Goal: Task Accomplishment & Management: Manage account settings

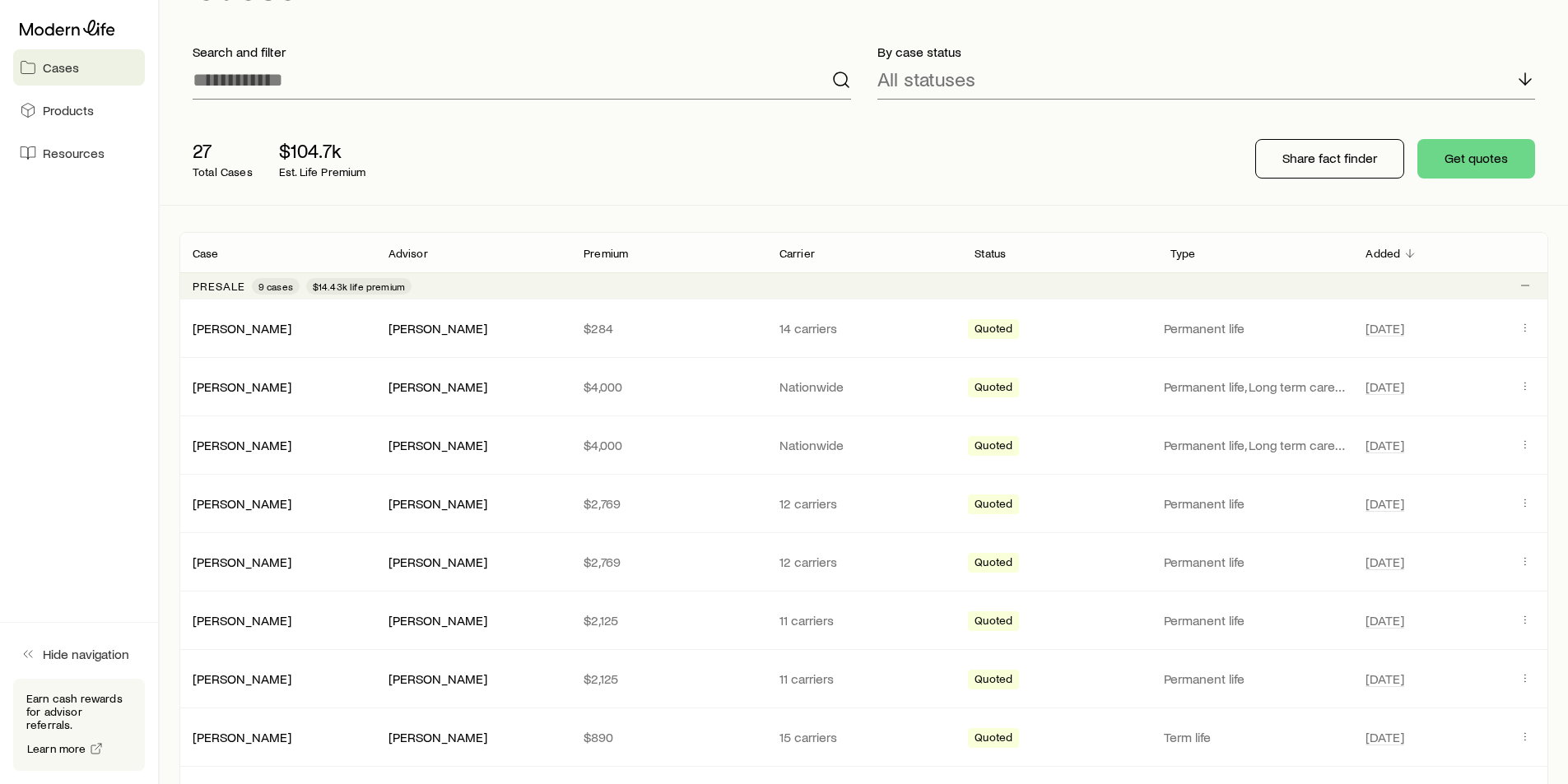
scroll to position [164, 0]
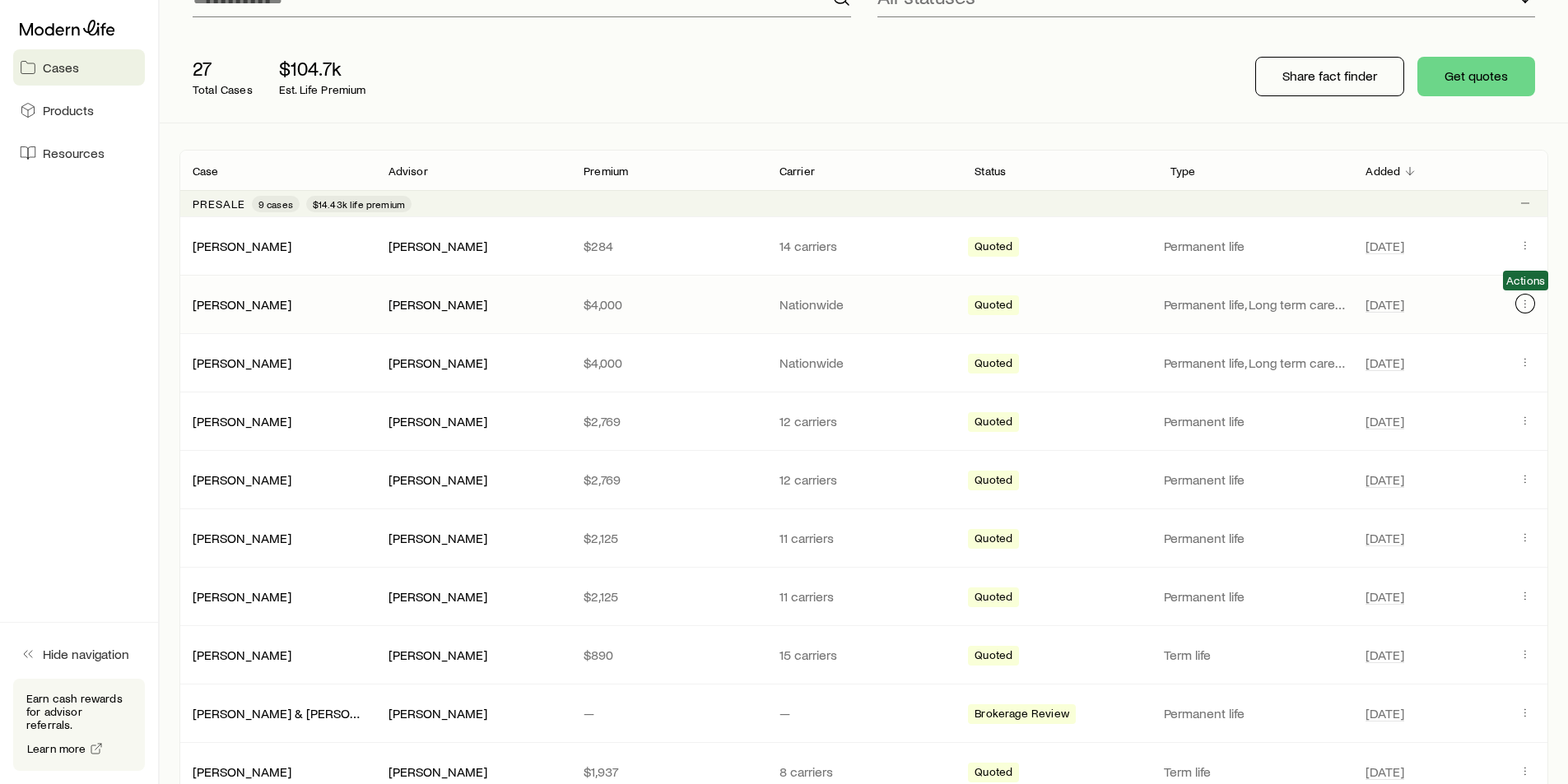
click at [1523, 302] on icon "Client cases" at bounding box center [1524, 303] width 13 height 13
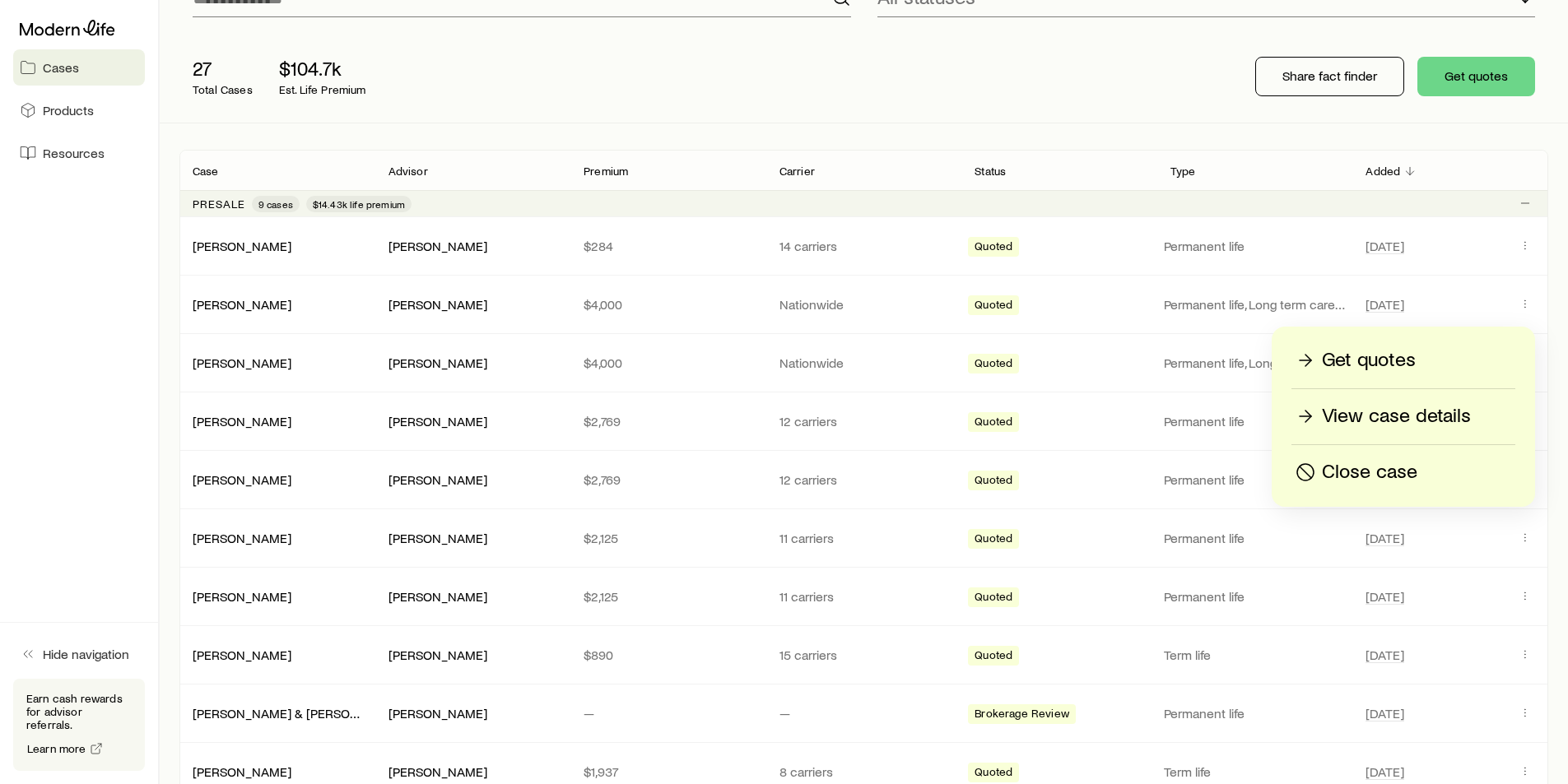
click at [1382, 478] on p "Close case" at bounding box center [1369, 472] width 95 height 27
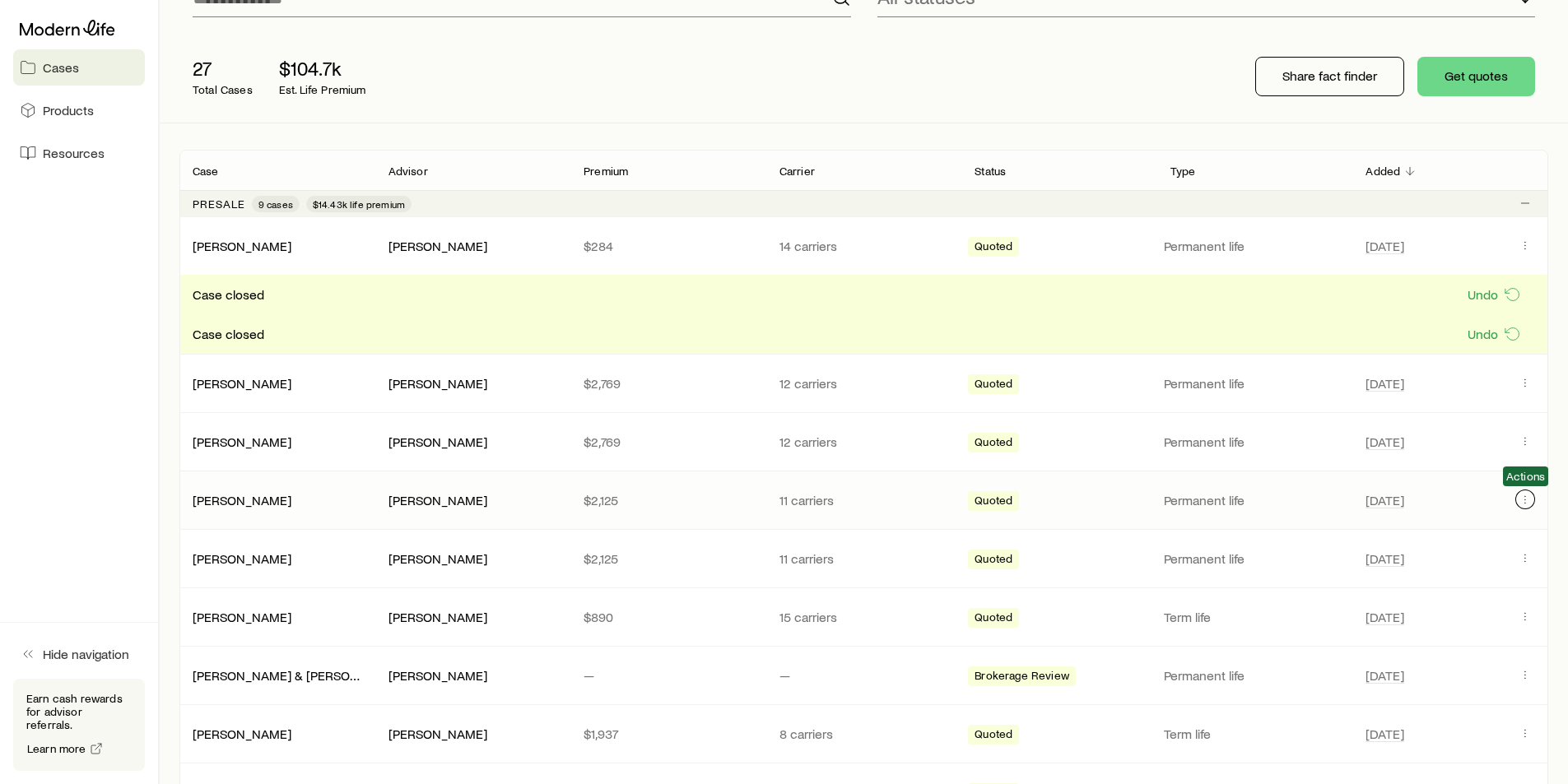
click at [1533, 499] on button "Client cases" at bounding box center [1524, 499] width 20 height 20
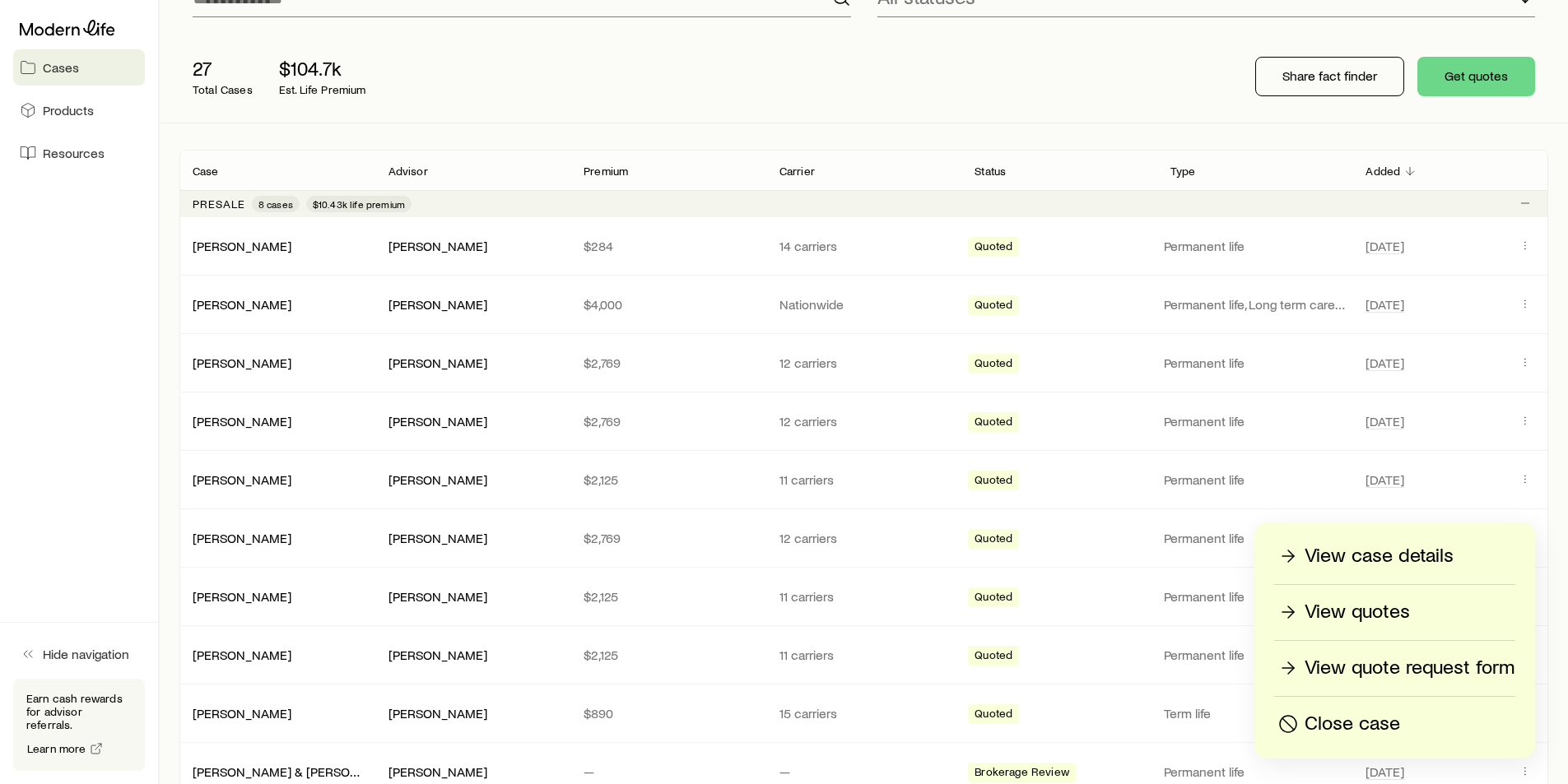
click at [1356, 724] on p "Close case" at bounding box center [1352, 724] width 95 height 27
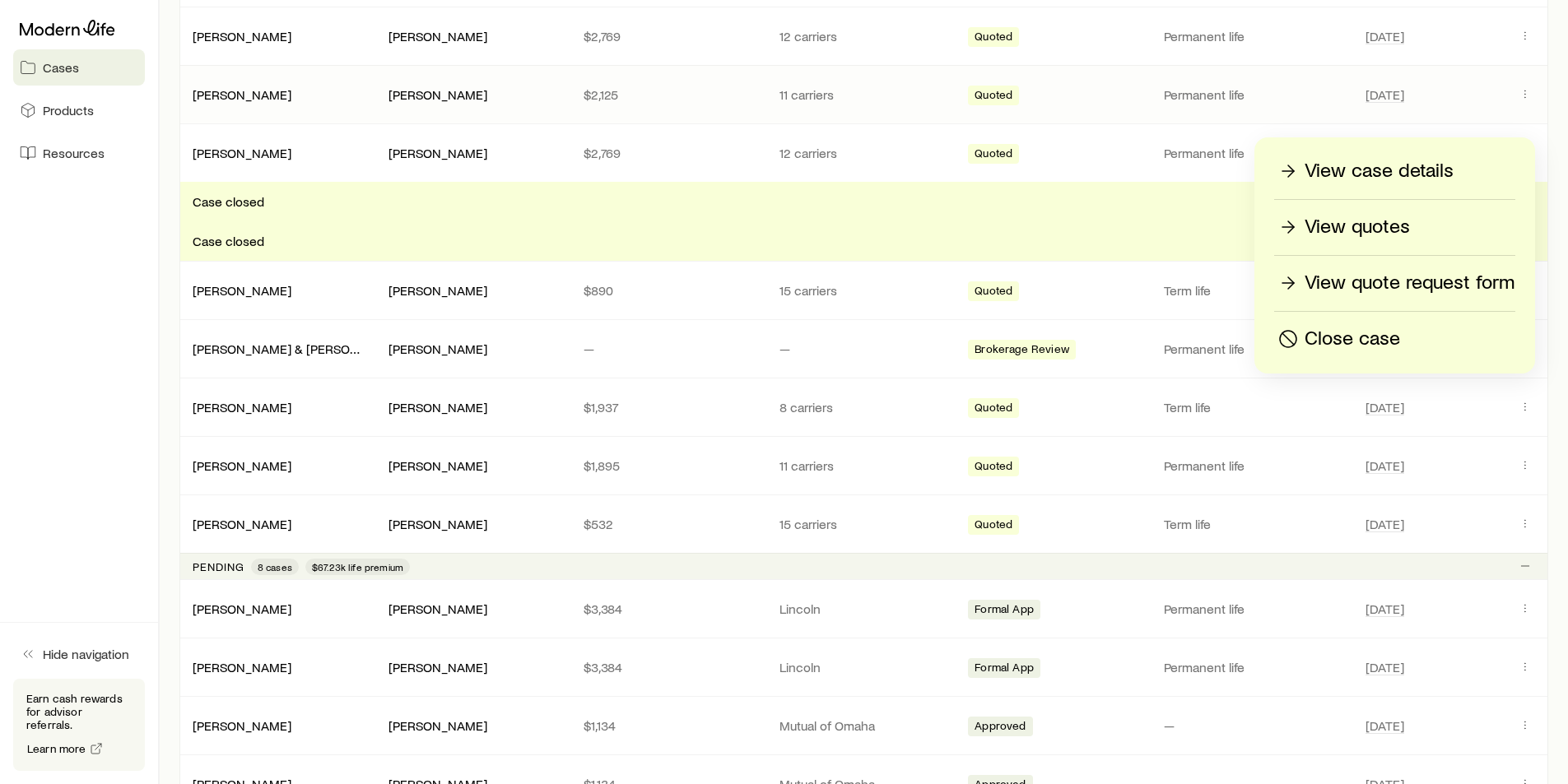
scroll to position [576, 0]
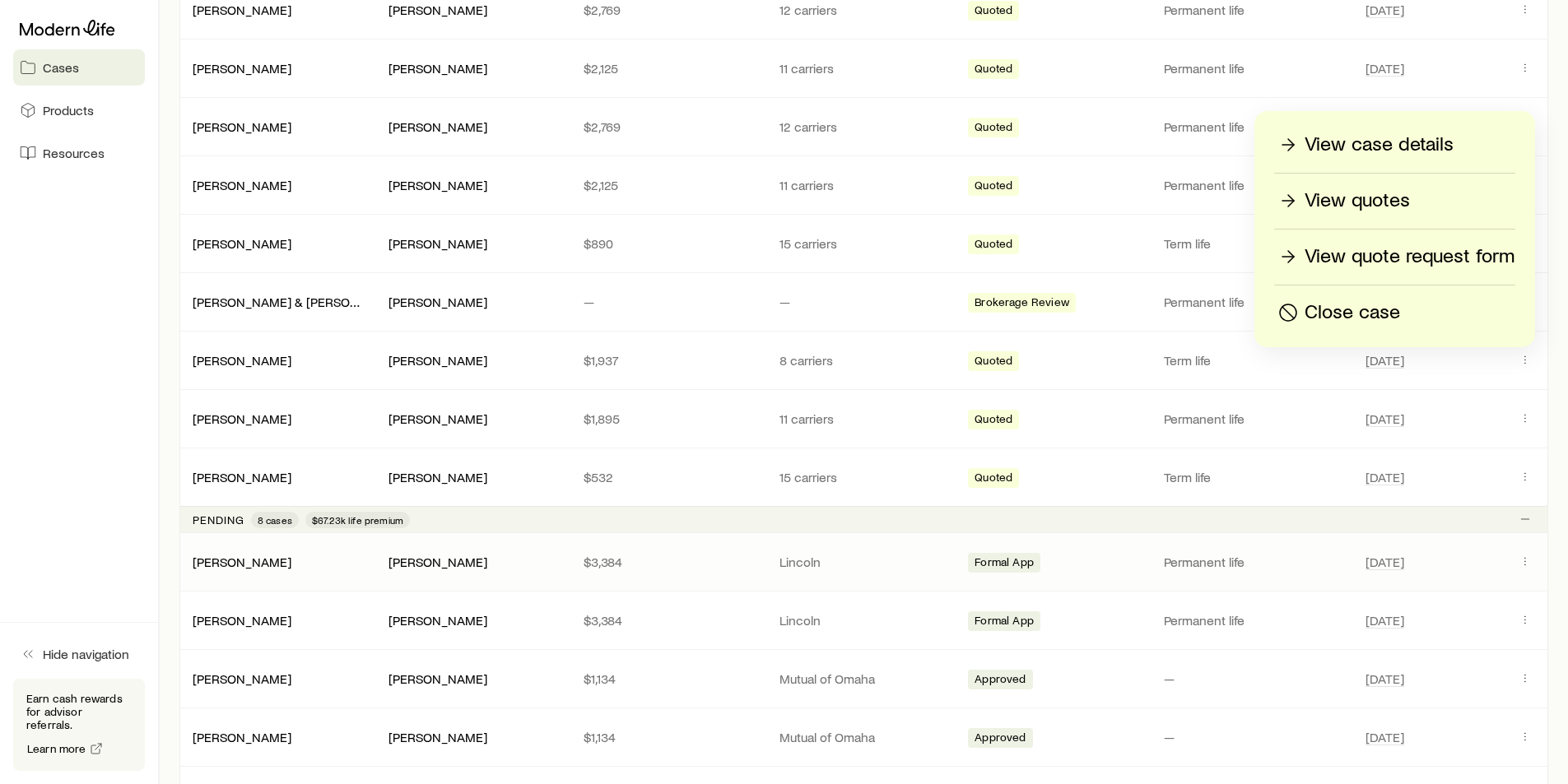
click at [1528, 536] on div "Gineman, Robert Justin Seivert $3,384 Lincoln Formal App Permanent life Aug 1" at bounding box center [864, 561] width 1368 height 58
click at [1524, 476] on icon "Client cases" at bounding box center [1524, 475] width 13 height 13
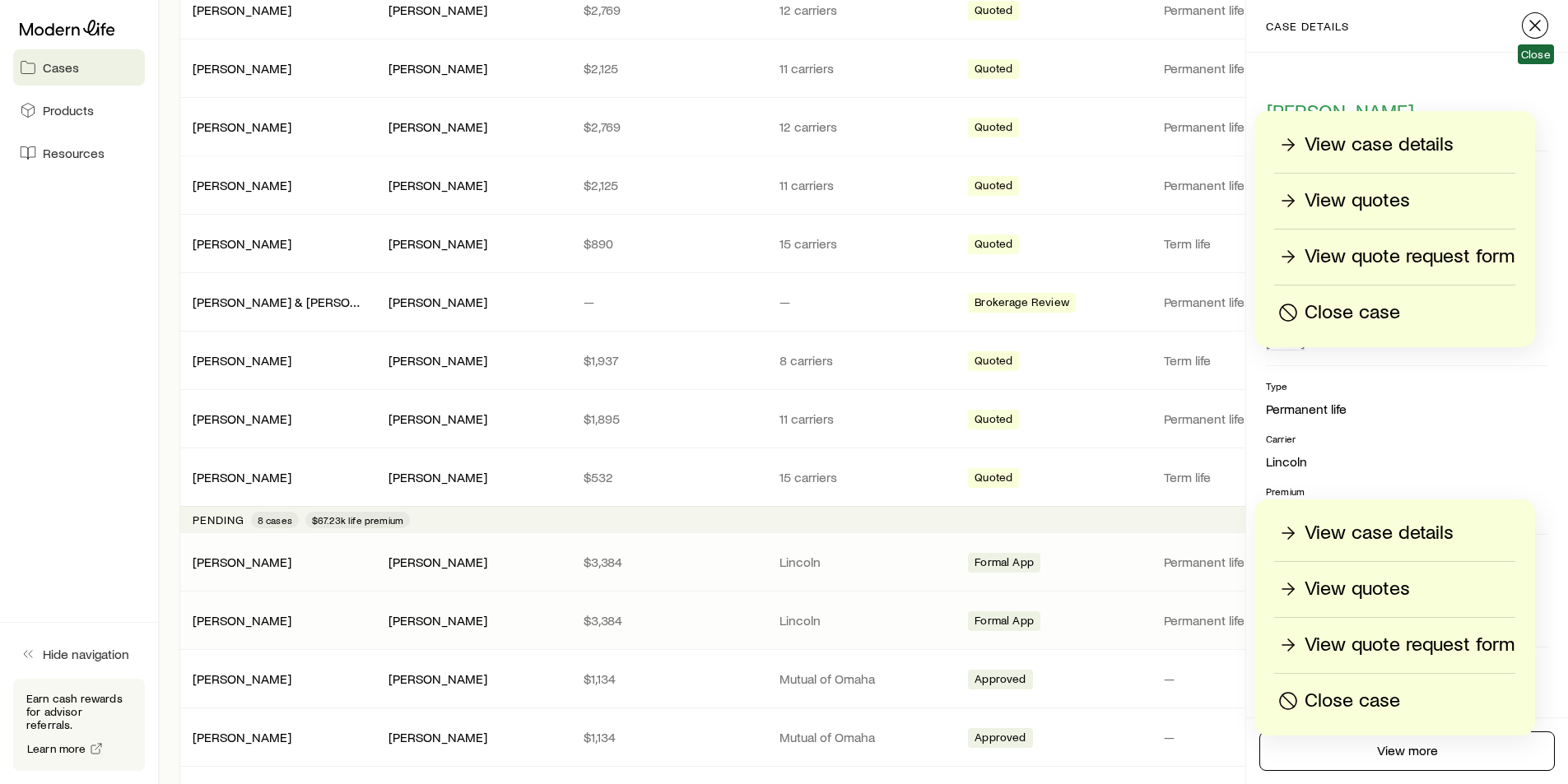
click at [1534, 24] on icon "button" at bounding box center [1534, 25] width 20 height 20
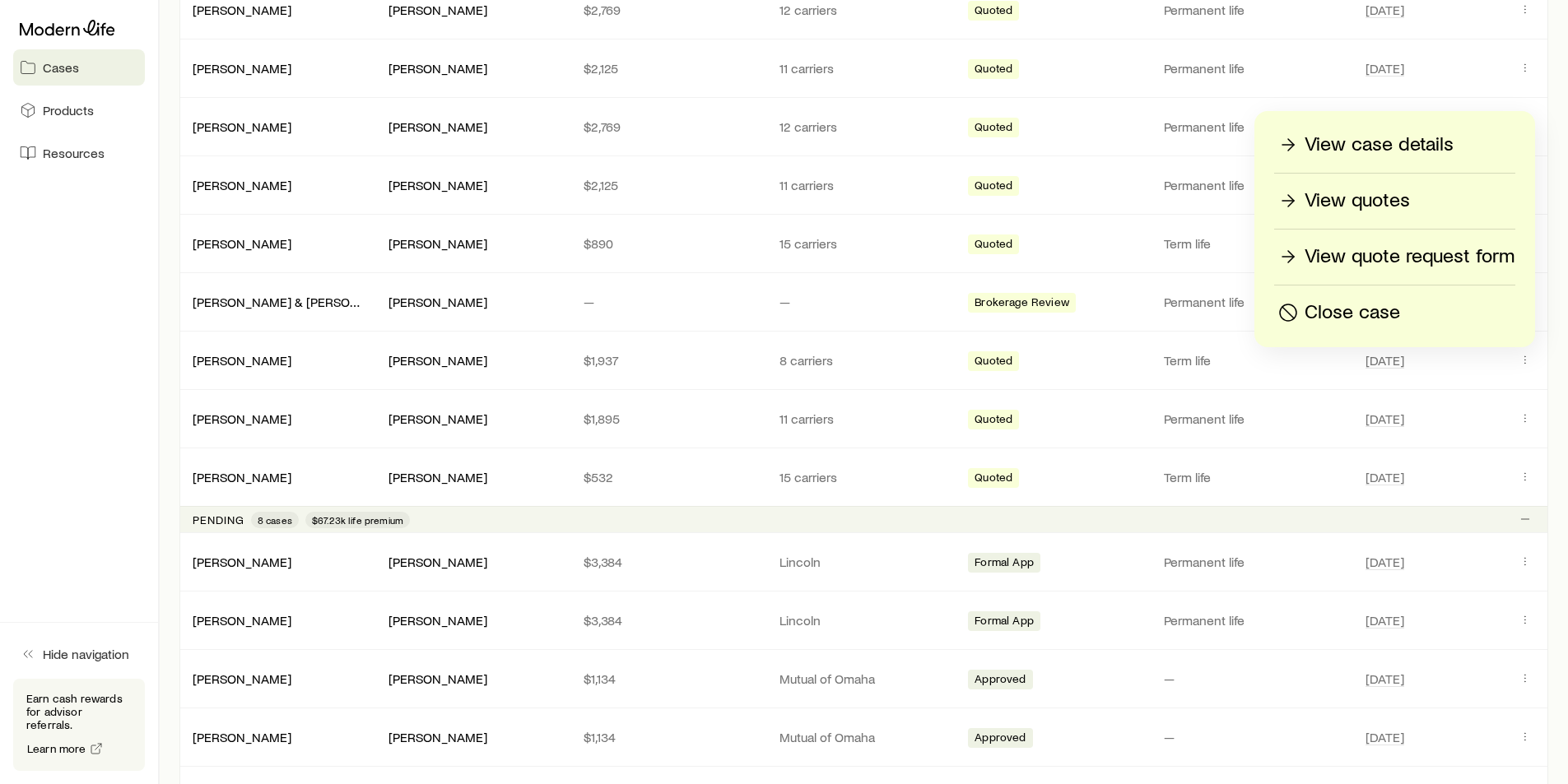
click at [126, 324] on aside "Cases Products Resources Hide navigation Earn cash rewards for advisor referral…" at bounding box center [80, 392] width 160 height 784
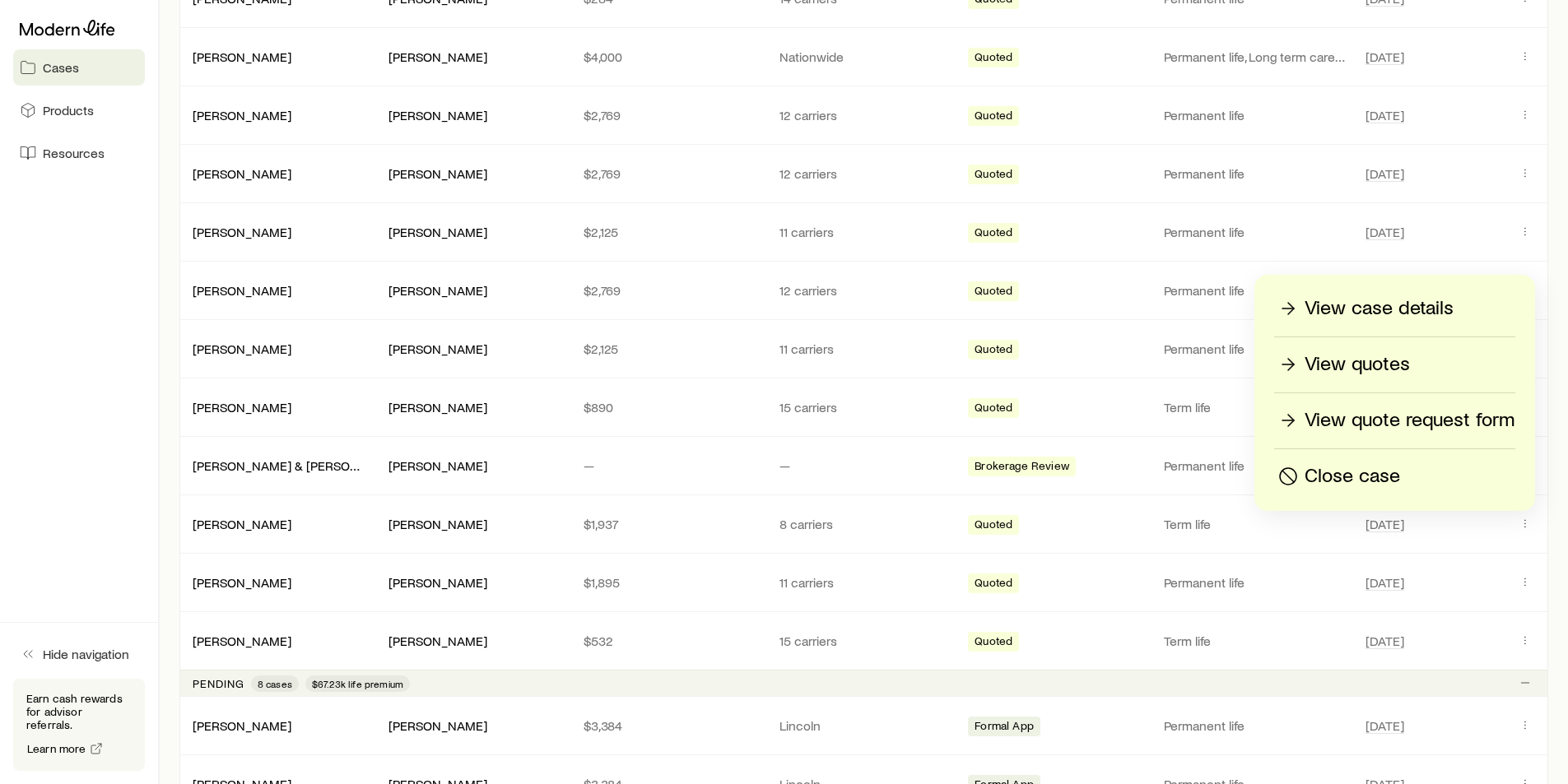
scroll to position [411, 0]
click at [225, 175] on link "[PERSON_NAME]" at bounding box center [243, 173] width 99 height 15
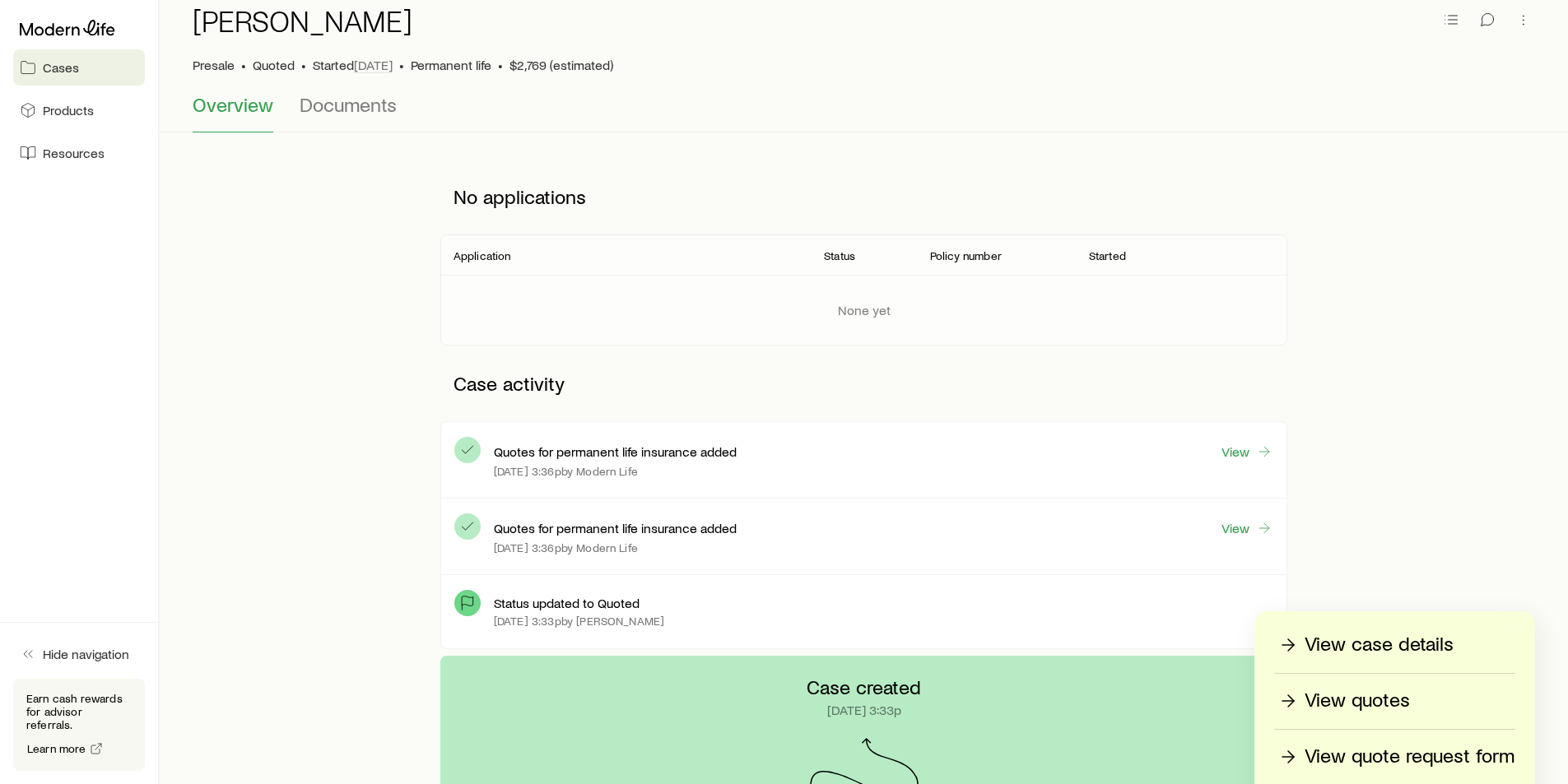
scroll to position [164, 0]
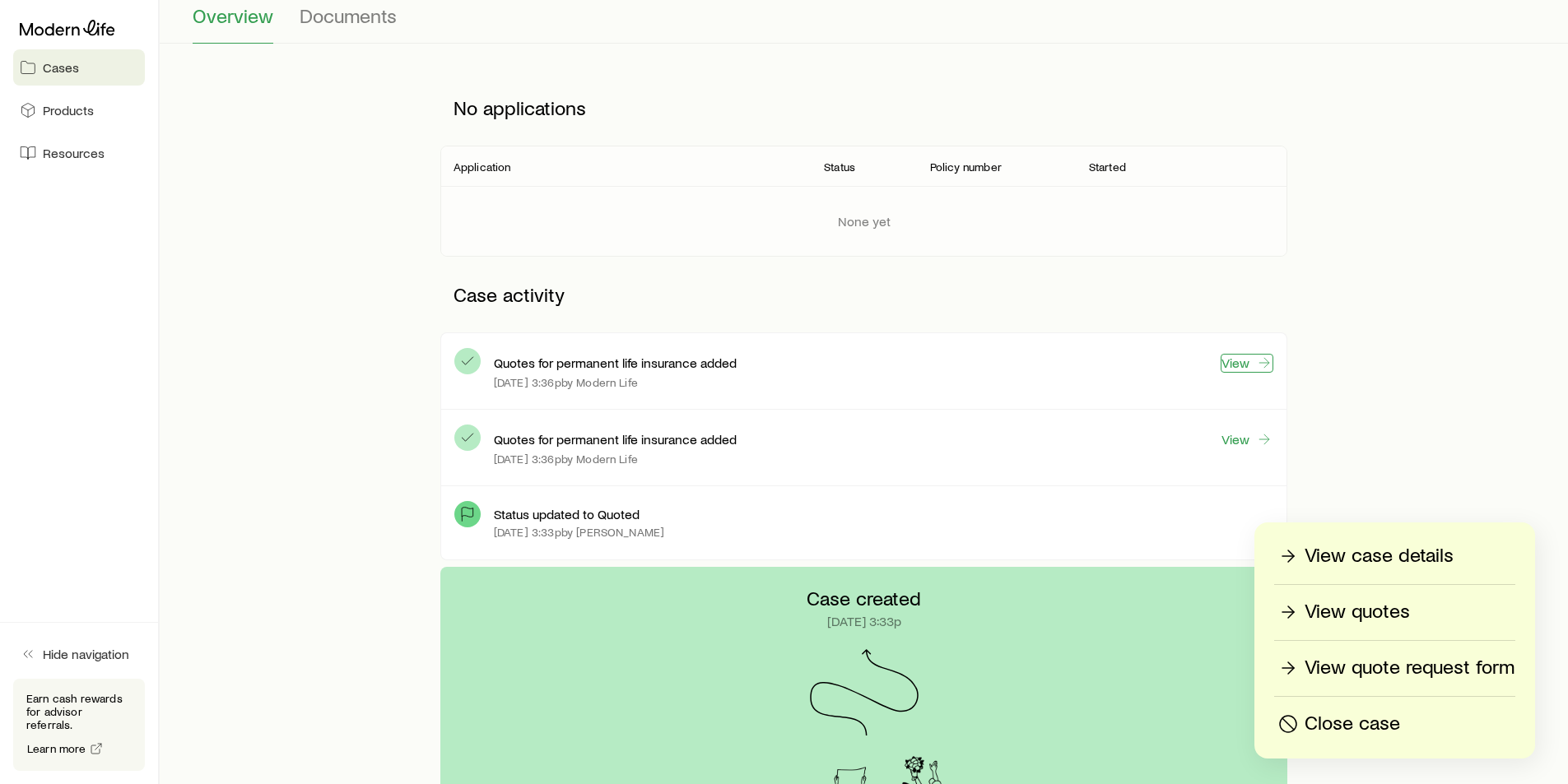
click at [1235, 361] on link "View" at bounding box center [1246, 363] width 52 height 19
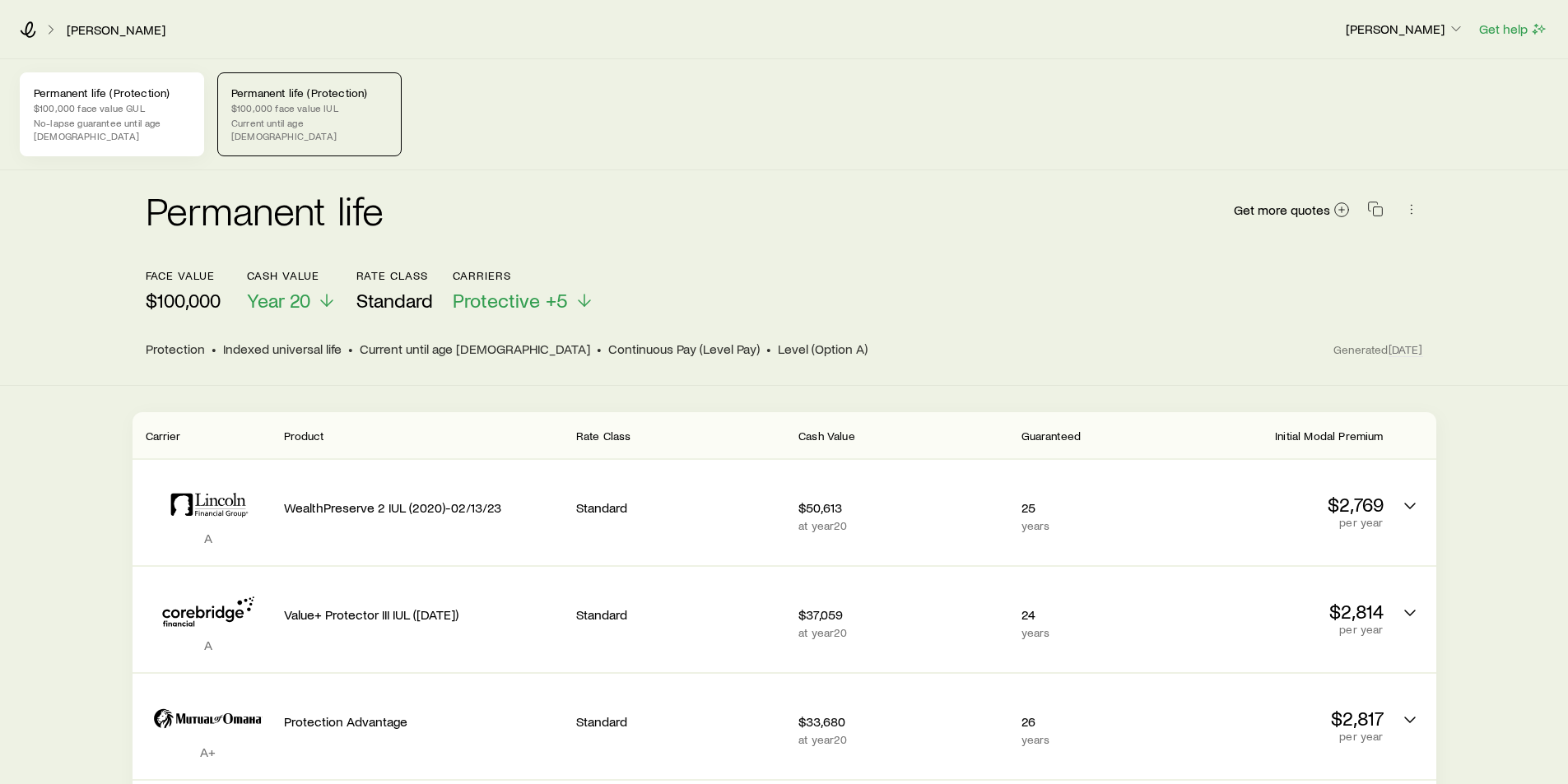
click at [144, 109] on p "$100,000 face value GUL" at bounding box center [112, 107] width 157 height 13
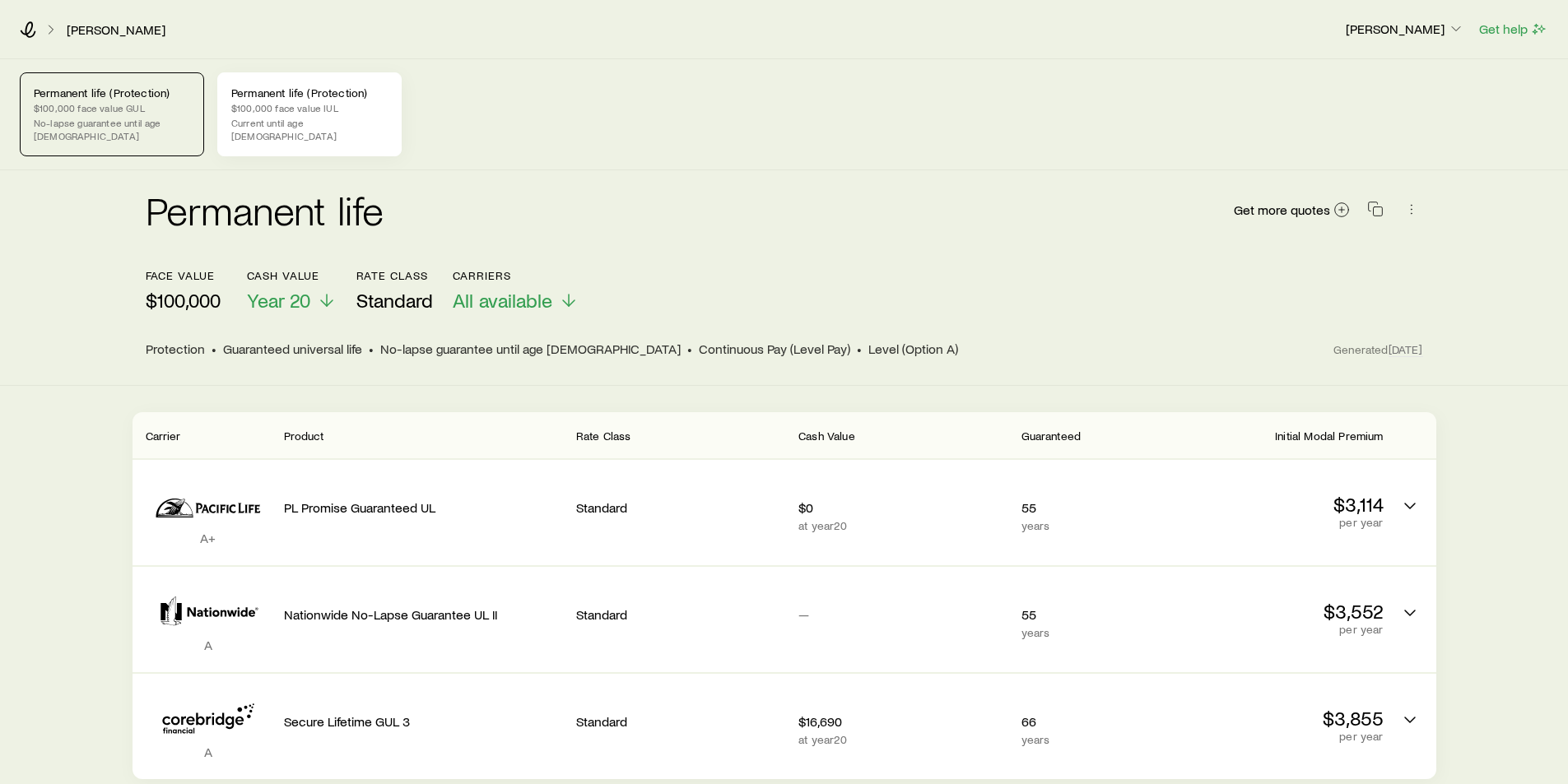
click at [280, 111] on p "$100,000 face value IUL" at bounding box center [310, 107] width 157 height 13
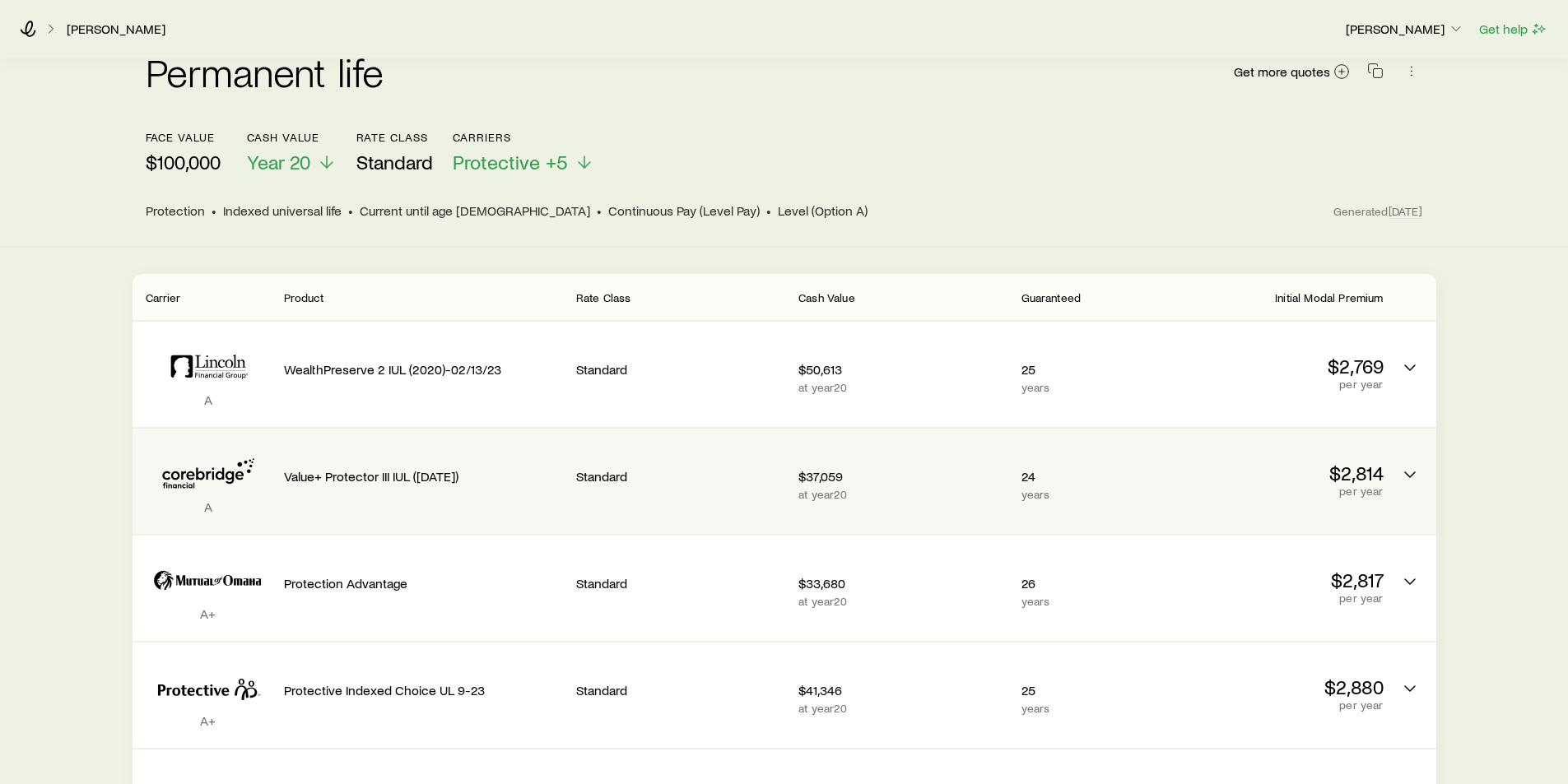
scroll to position [164, 0]
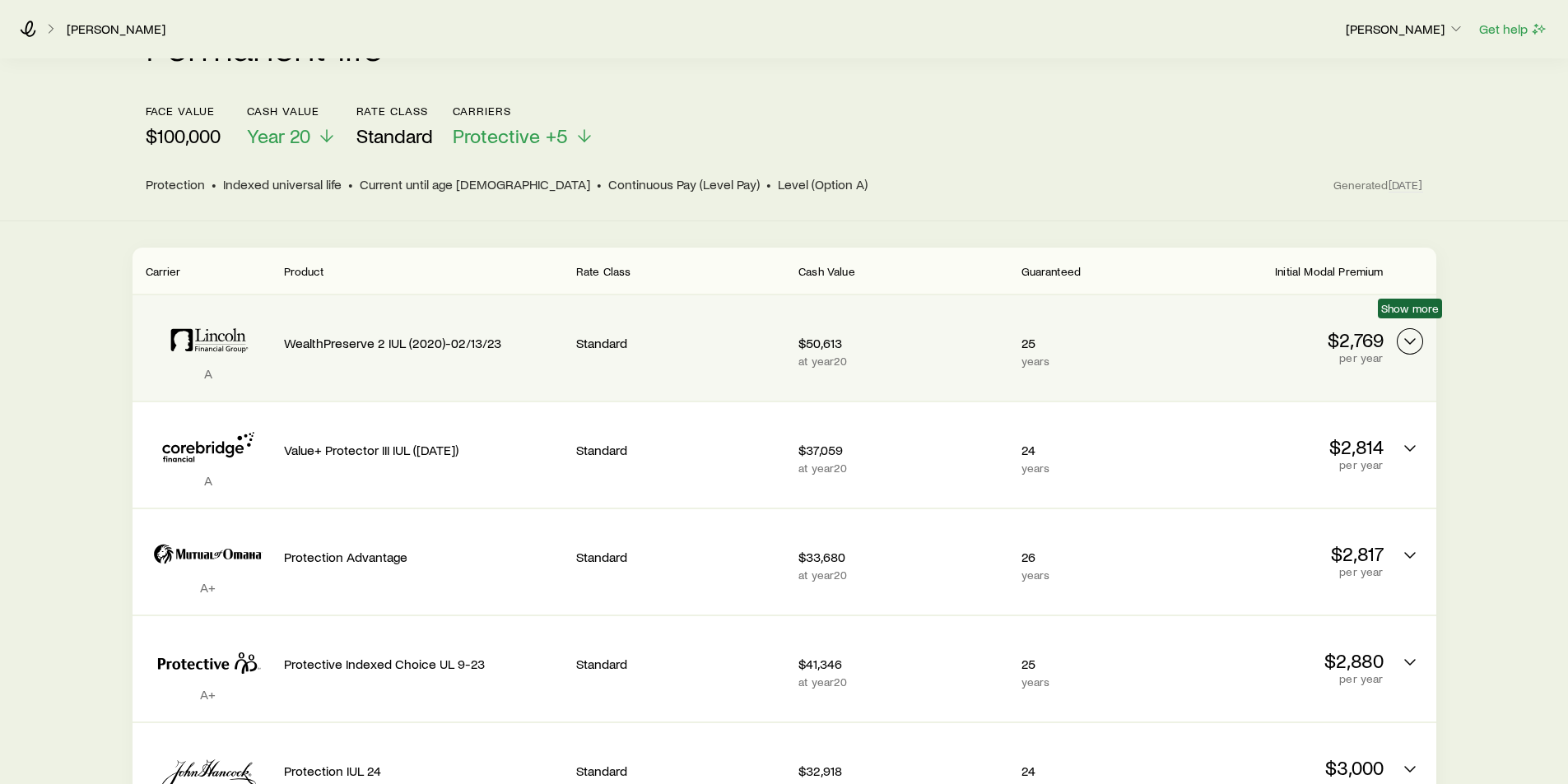
click at [1413, 332] on icon "Permanent quotes" at bounding box center [1409, 341] width 20 height 20
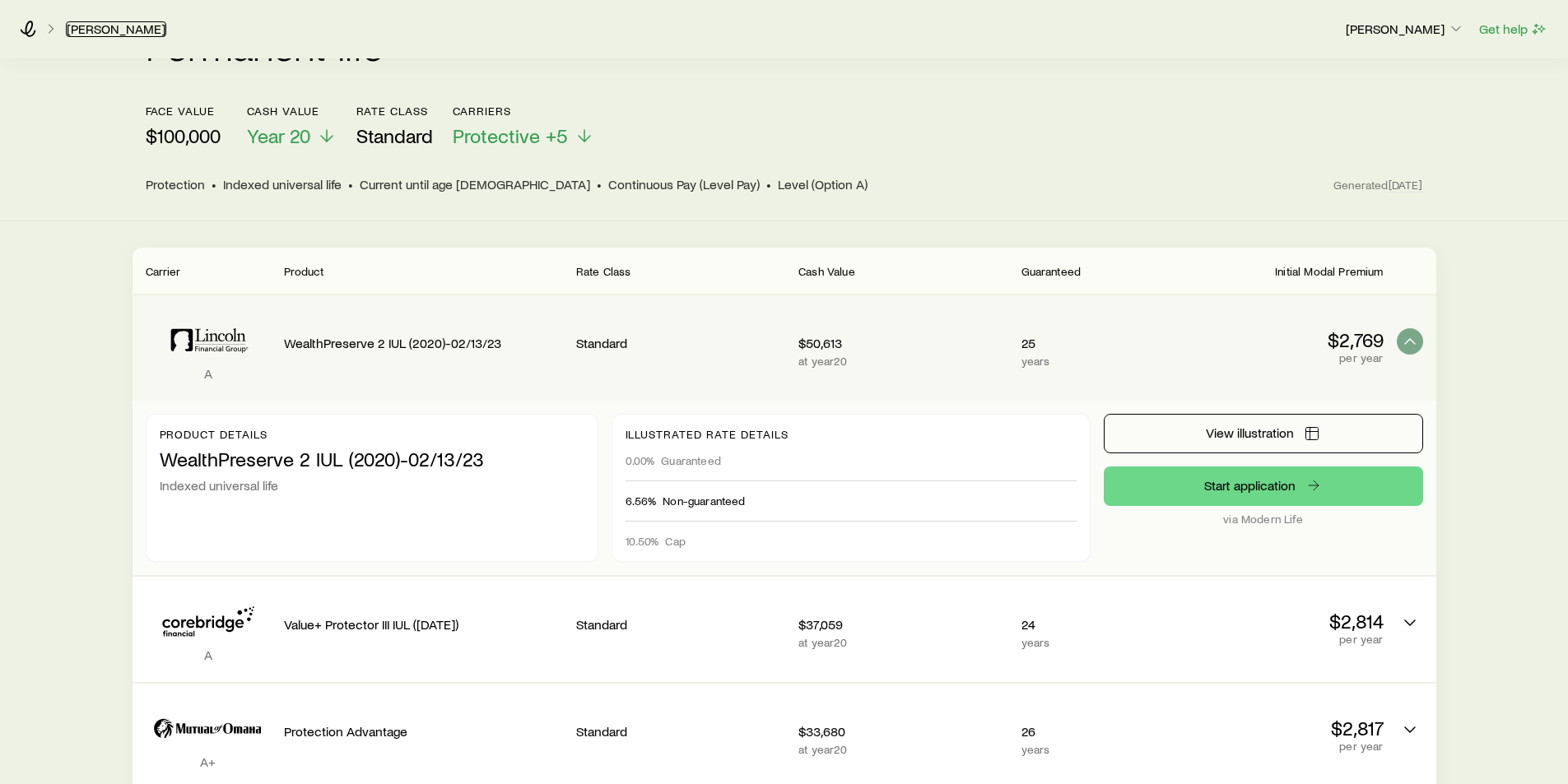
click at [90, 23] on link "[PERSON_NAME]" at bounding box center [116, 29] width 101 height 15
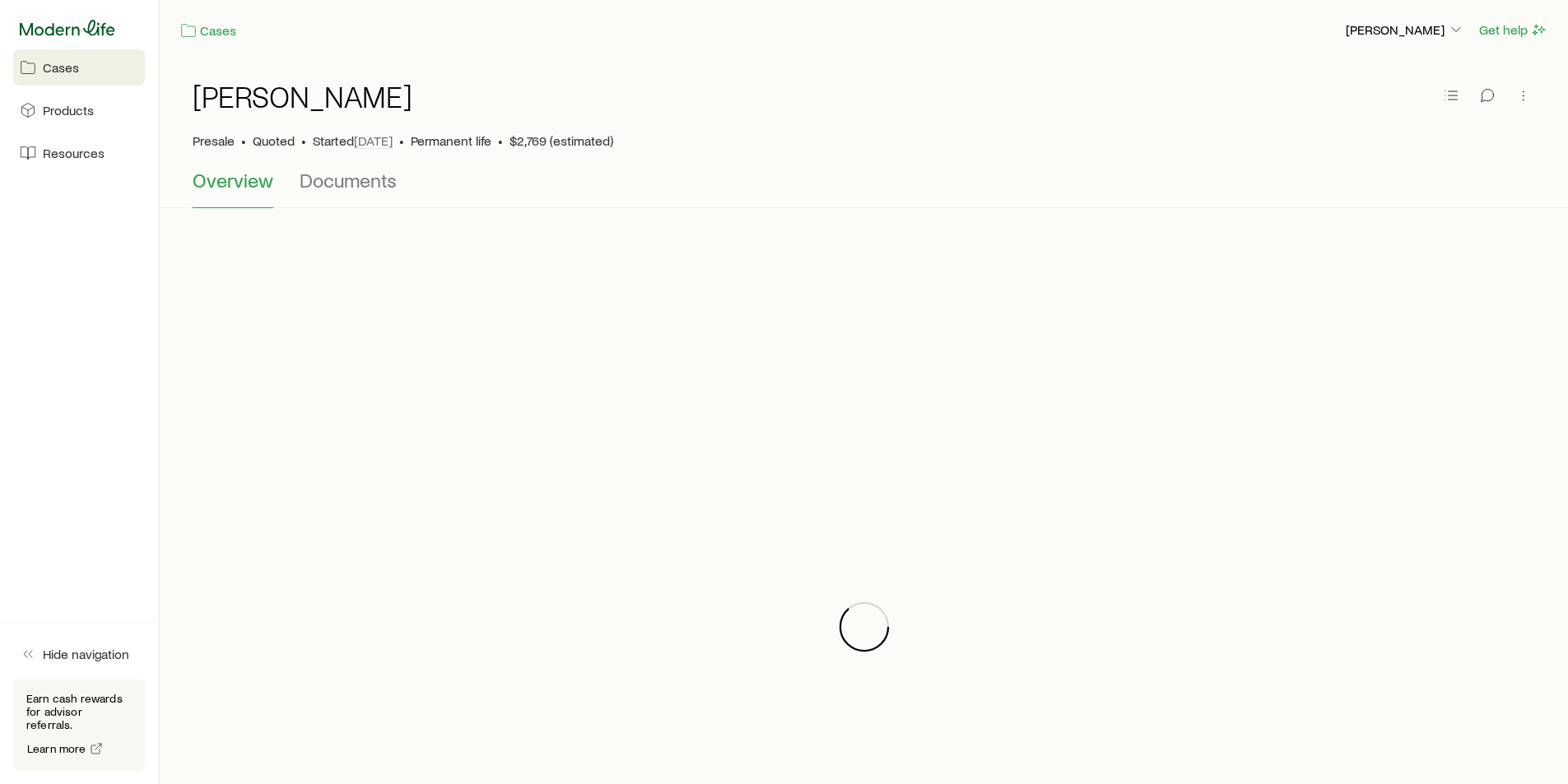
click at [46, 27] on icon at bounding box center [67, 28] width 95 height 16
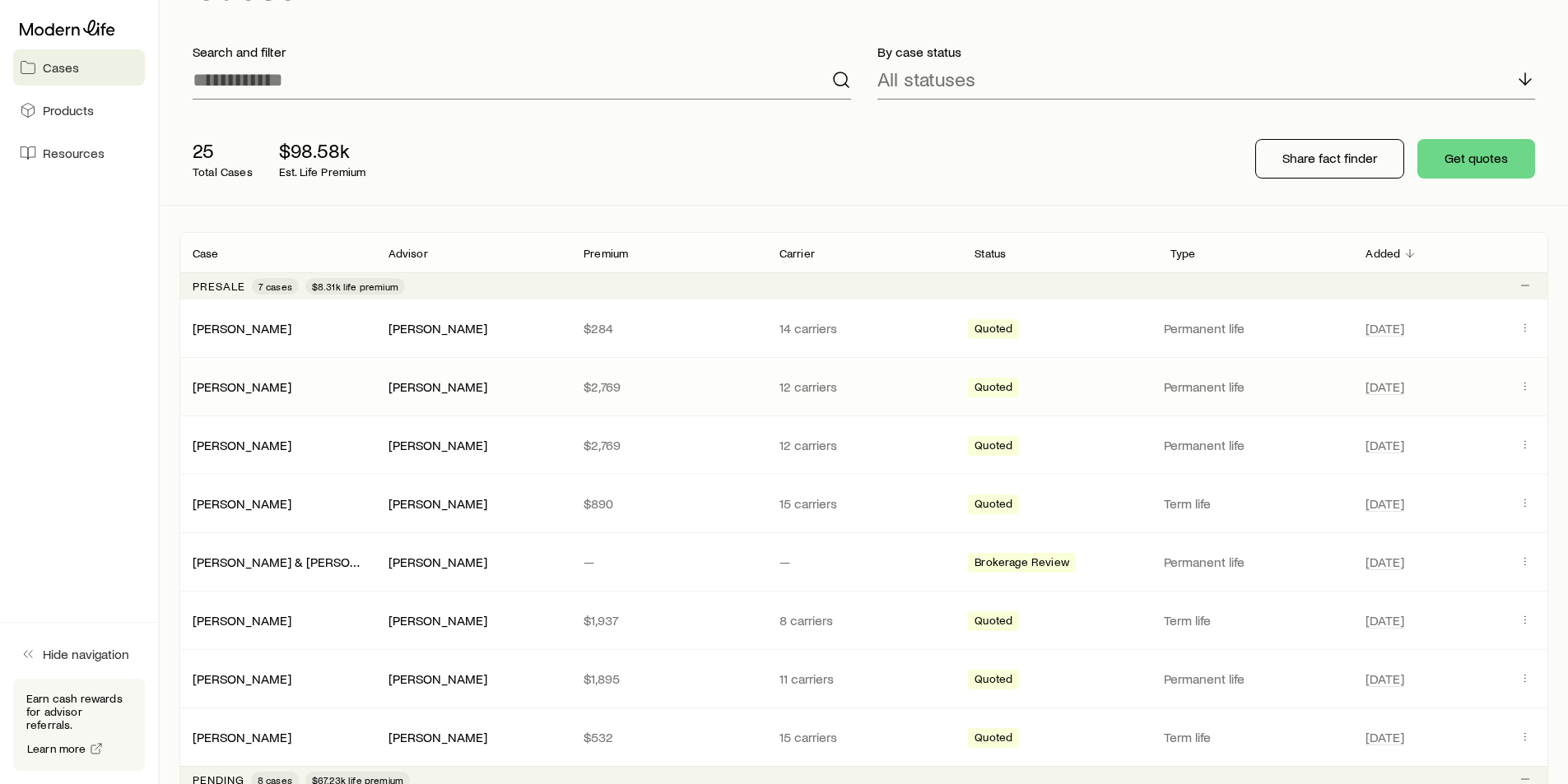
scroll to position [247, 0]
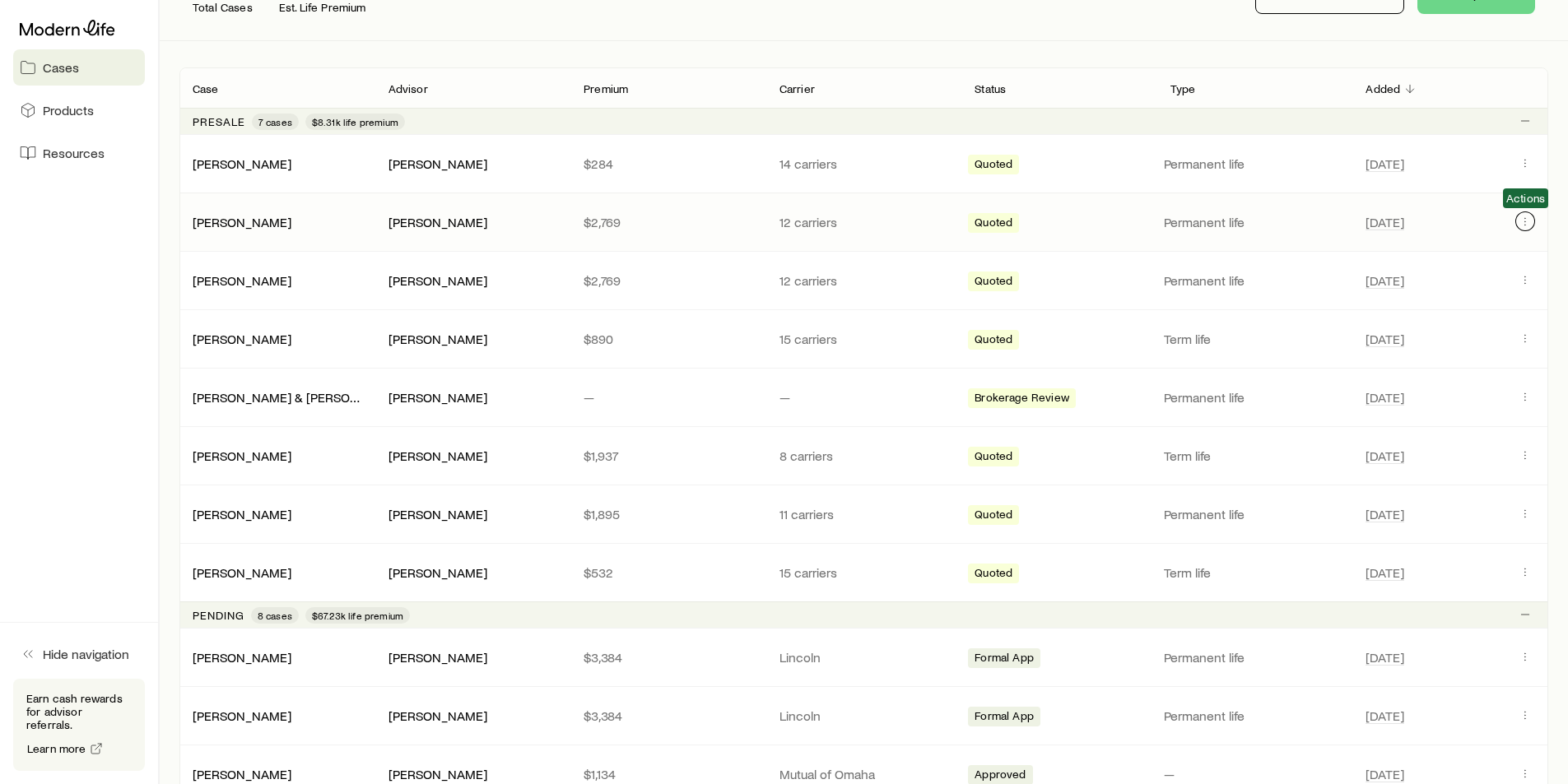
click at [1533, 219] on button "Client cases" at bounding box center [1524, 221] width 20 height 20
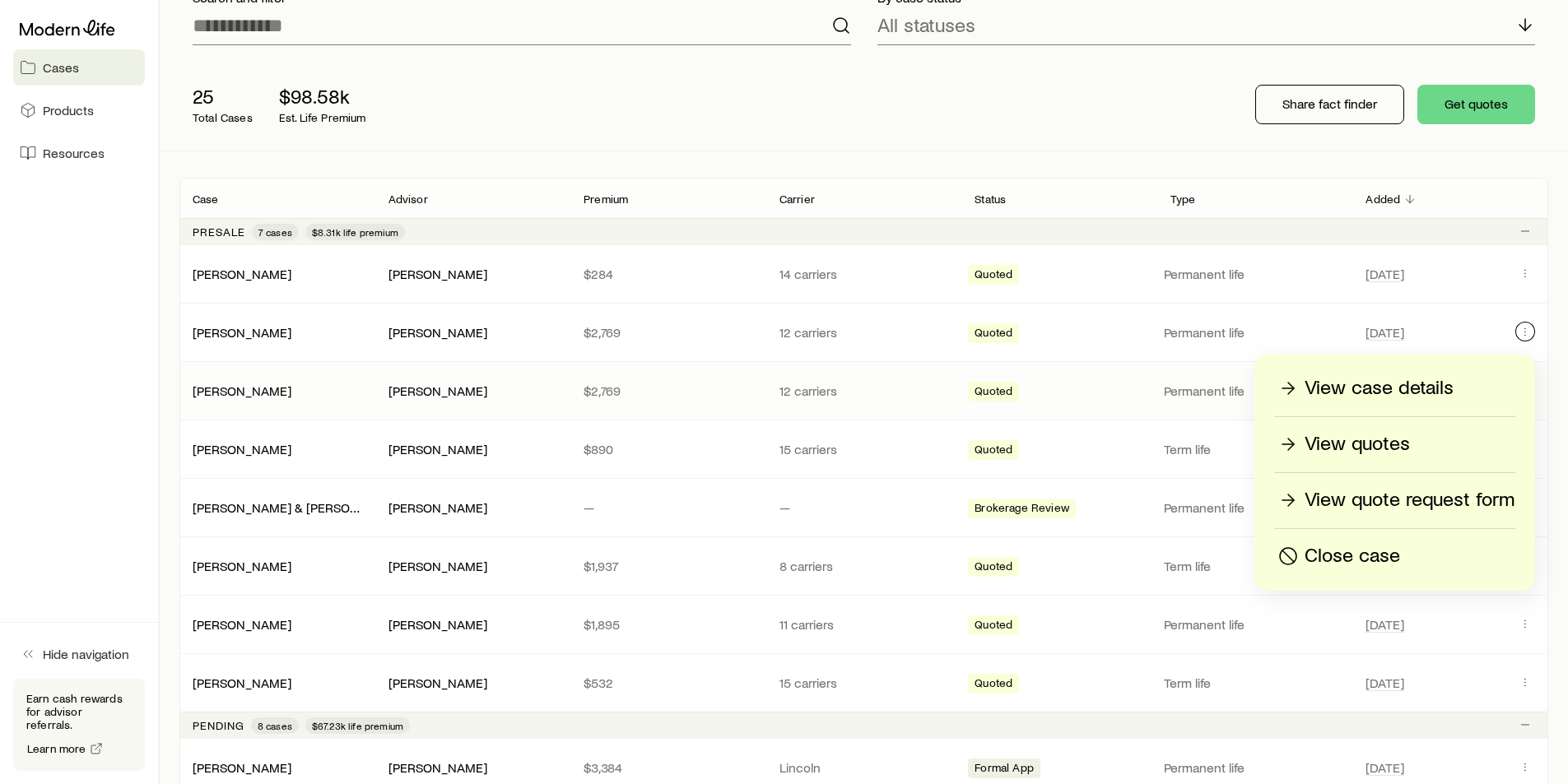
scroll to position [0, 0]
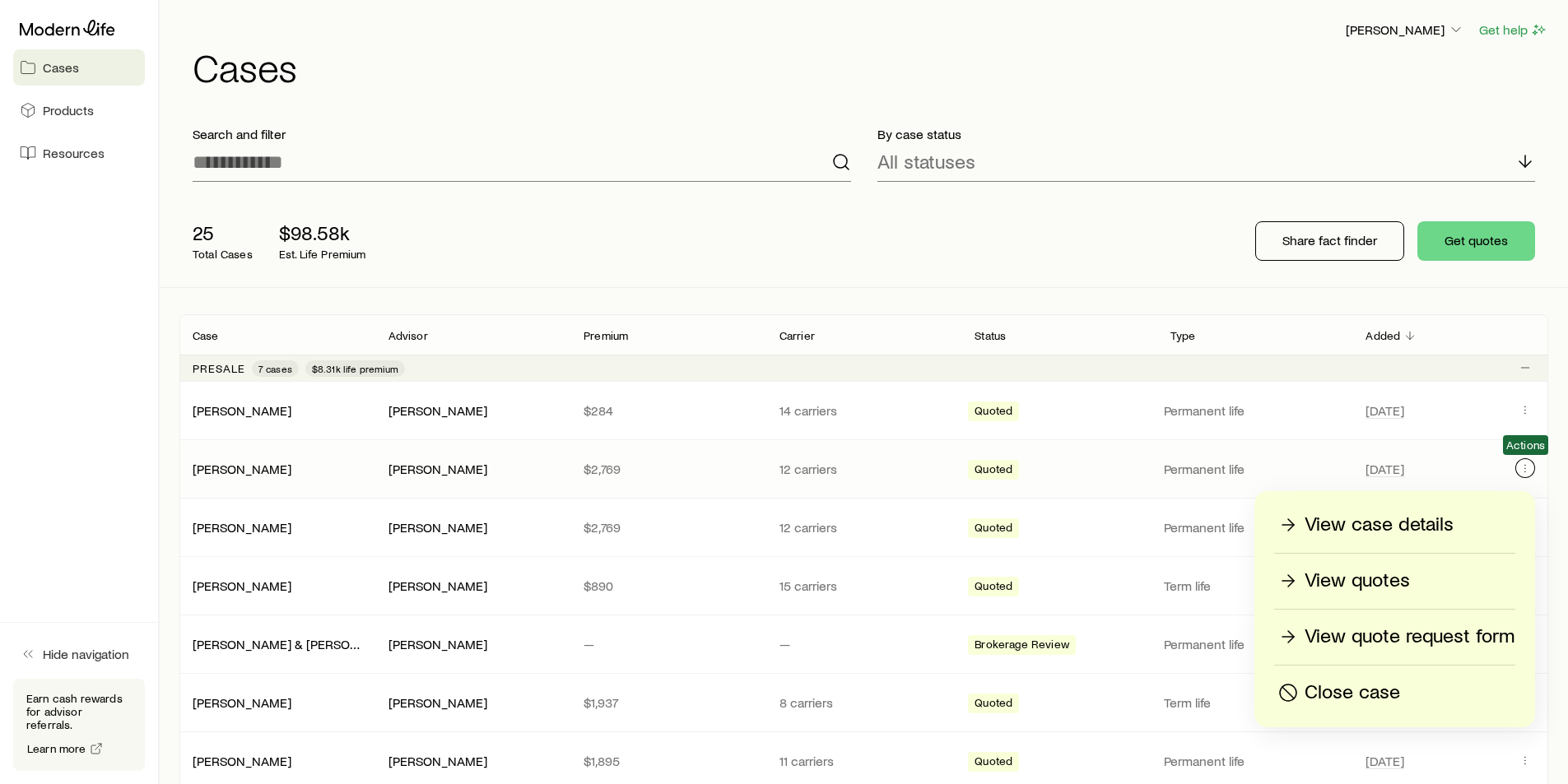
click at [1521, 466] on icon "Client cases" at bounding box center [1524, 468] width 13 height 13
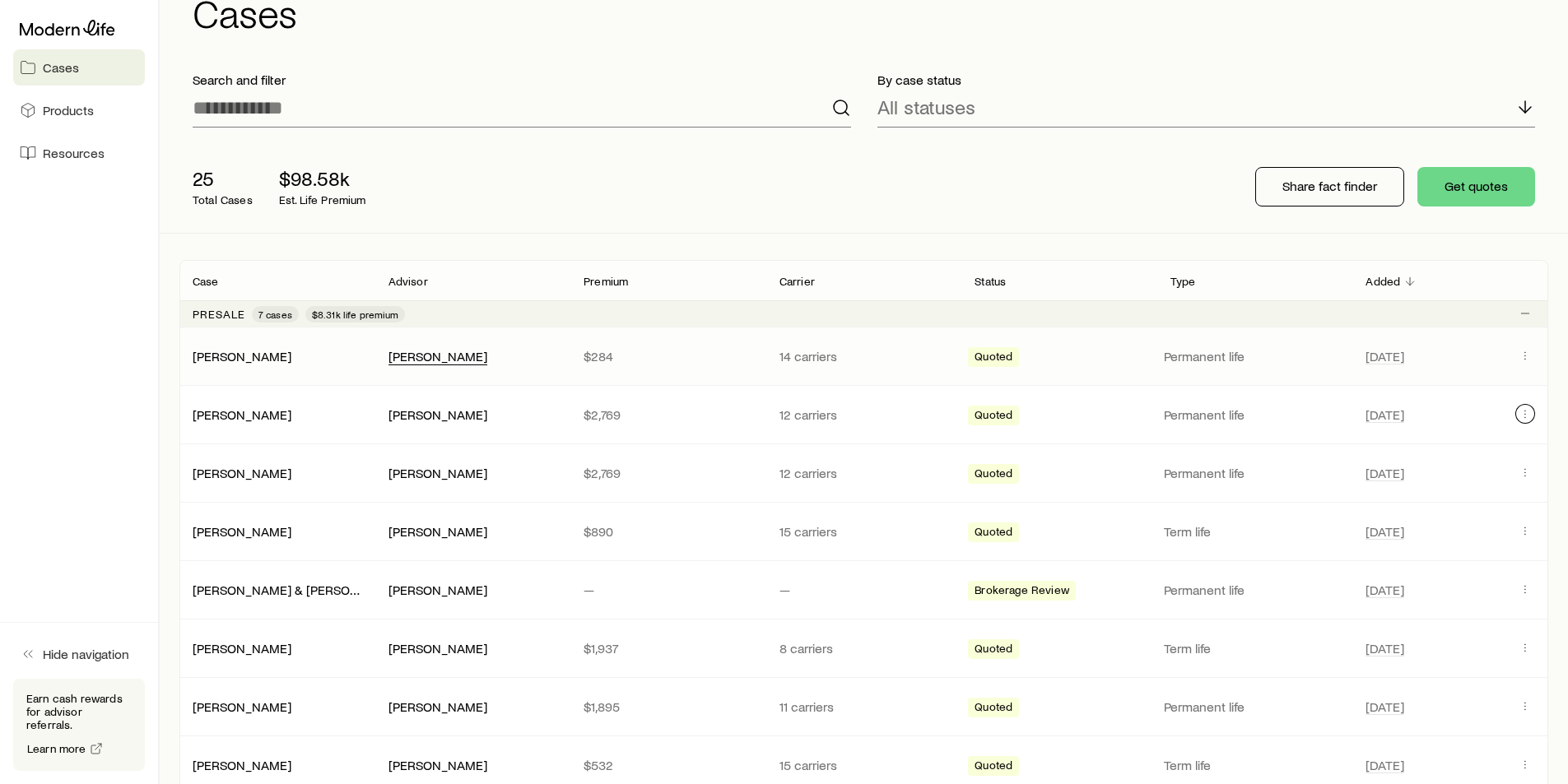
scroll to position [83, 0]
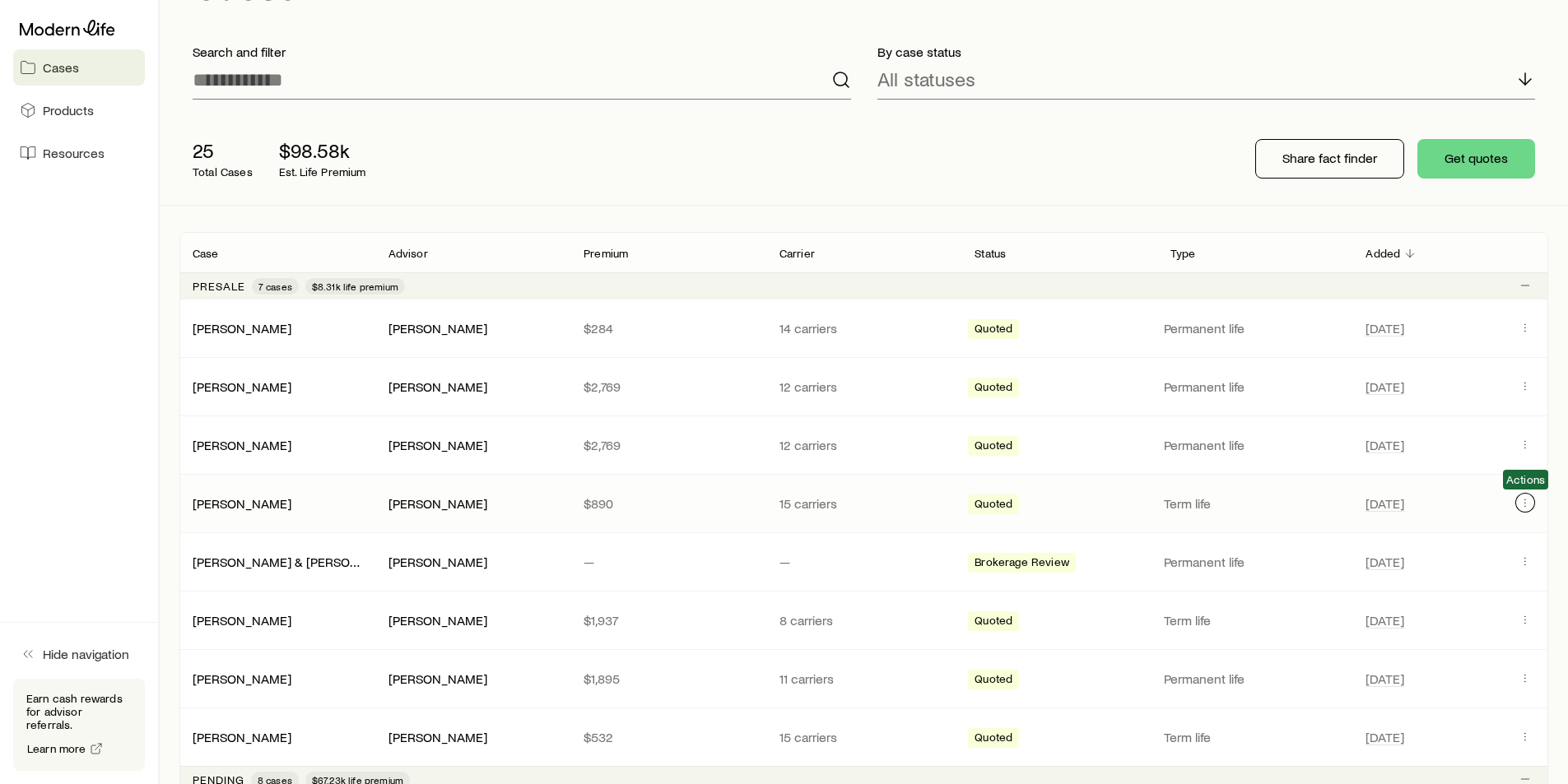
click at [1522, 505] on icon "Client cases" at bounding box center [1524, 502] width 13 height 13
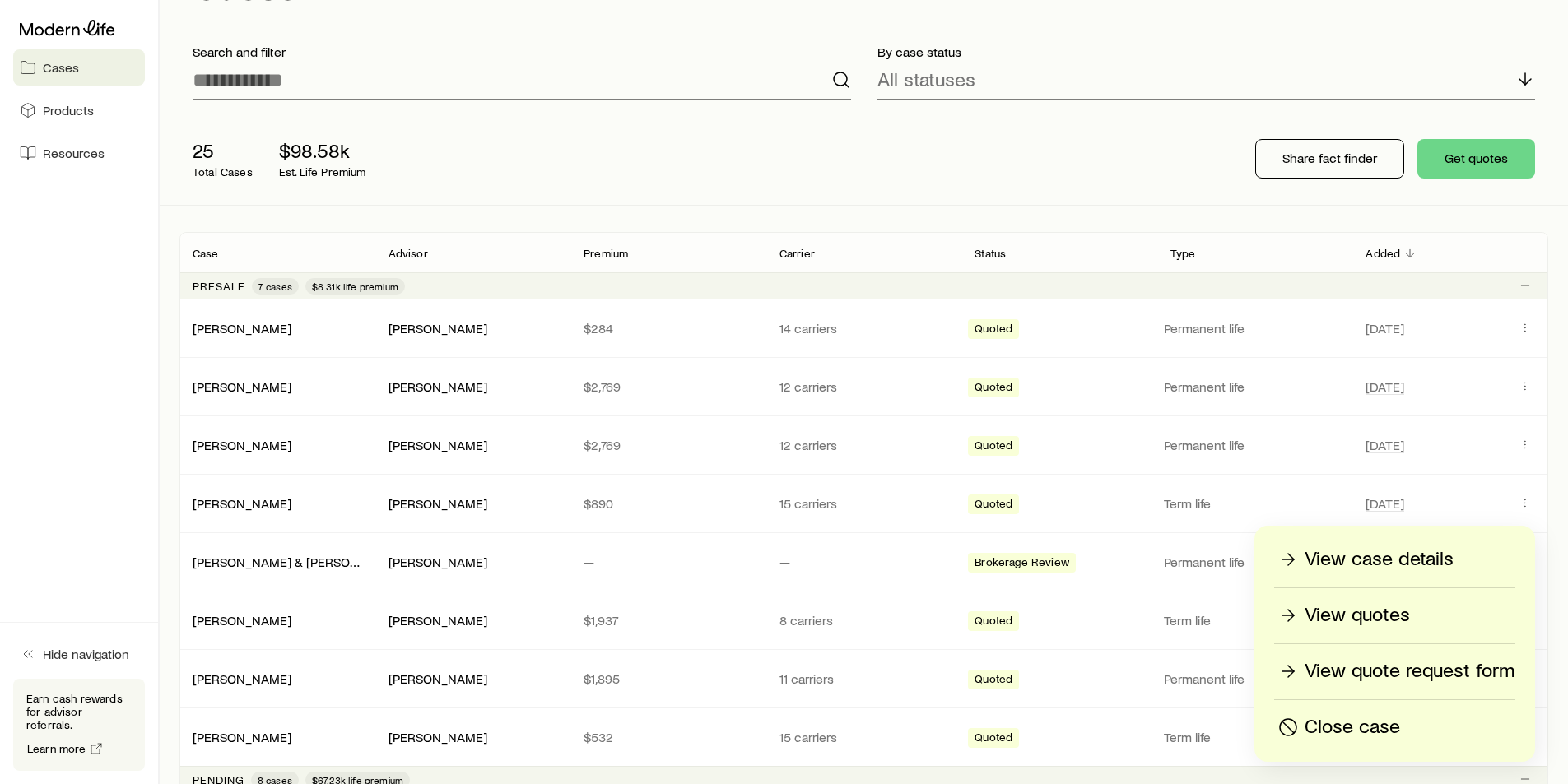
click at [1343, 727] on p "Close case" at bounding box center [1352, 726] width 95 height 27
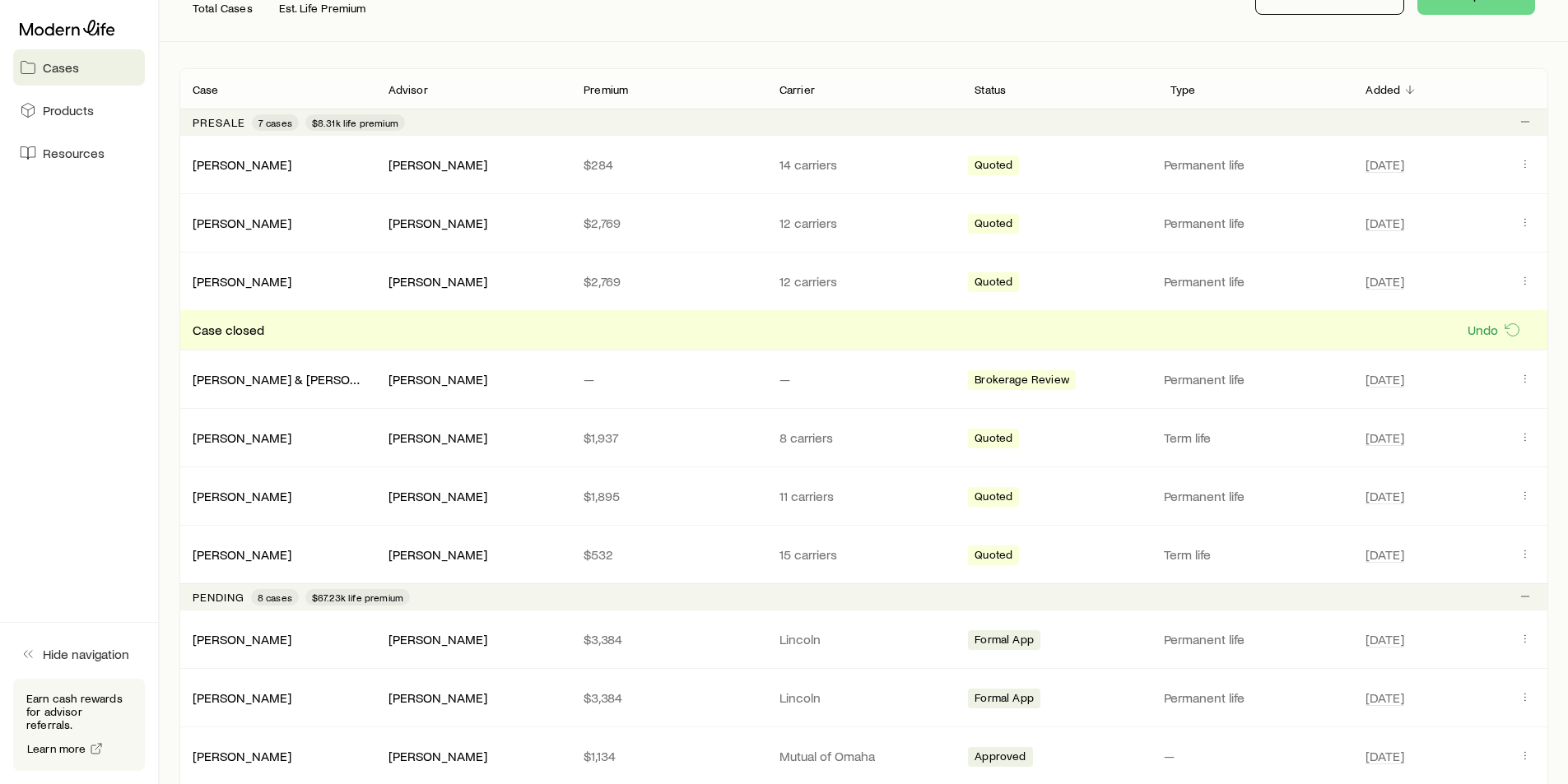
scroll to position [247, 0]
click at [1516, 555] on button "Client cases" at bounding box center [1524, 552] width 20 height 20
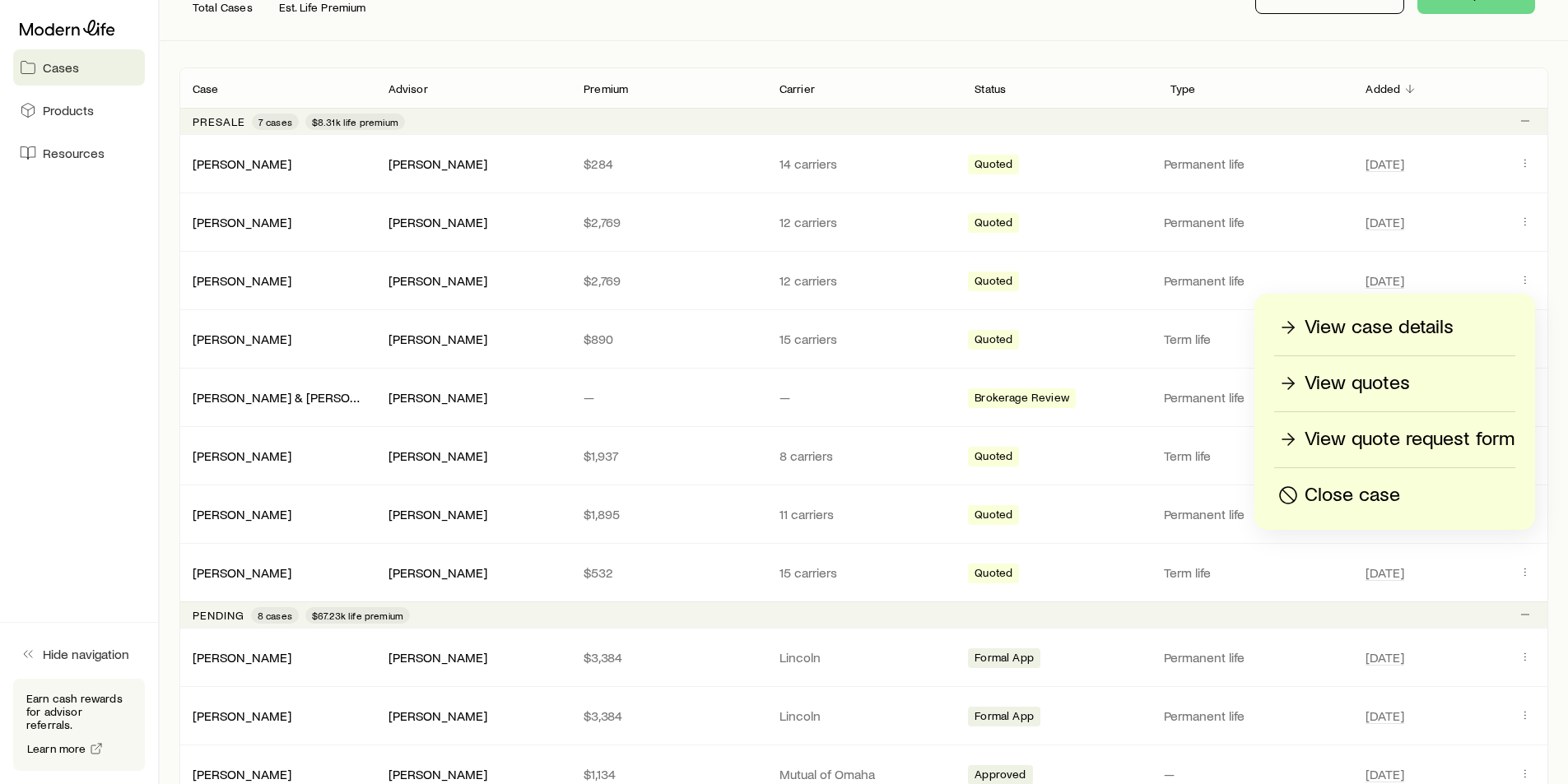
click at [1379, 492] on p "Close case" at bounding box center [1352, 495] width 95 height 27
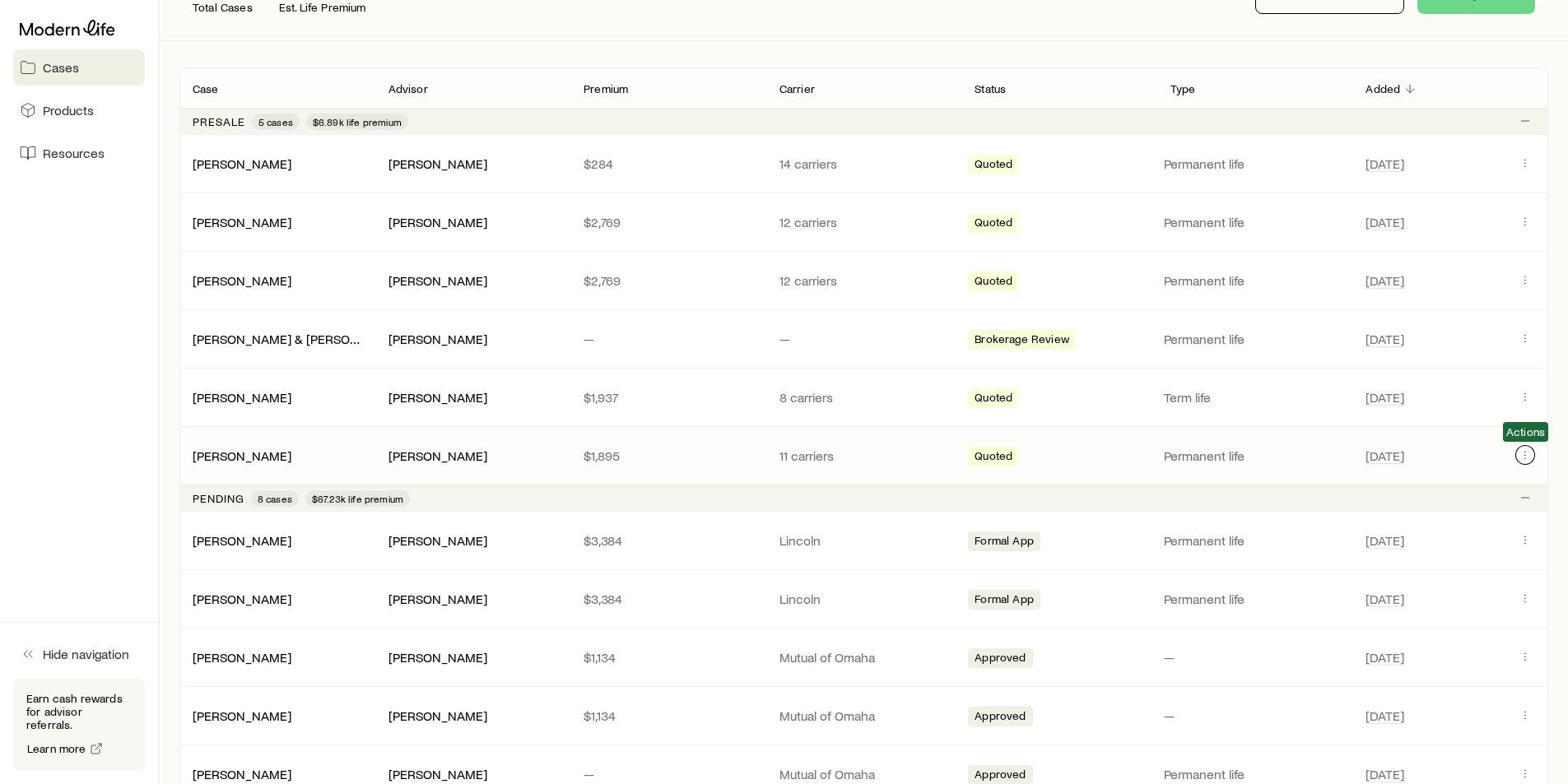
click at [1525, 454] on icon "Client cases" at bounding box center [1524, 454] width 13 height 13
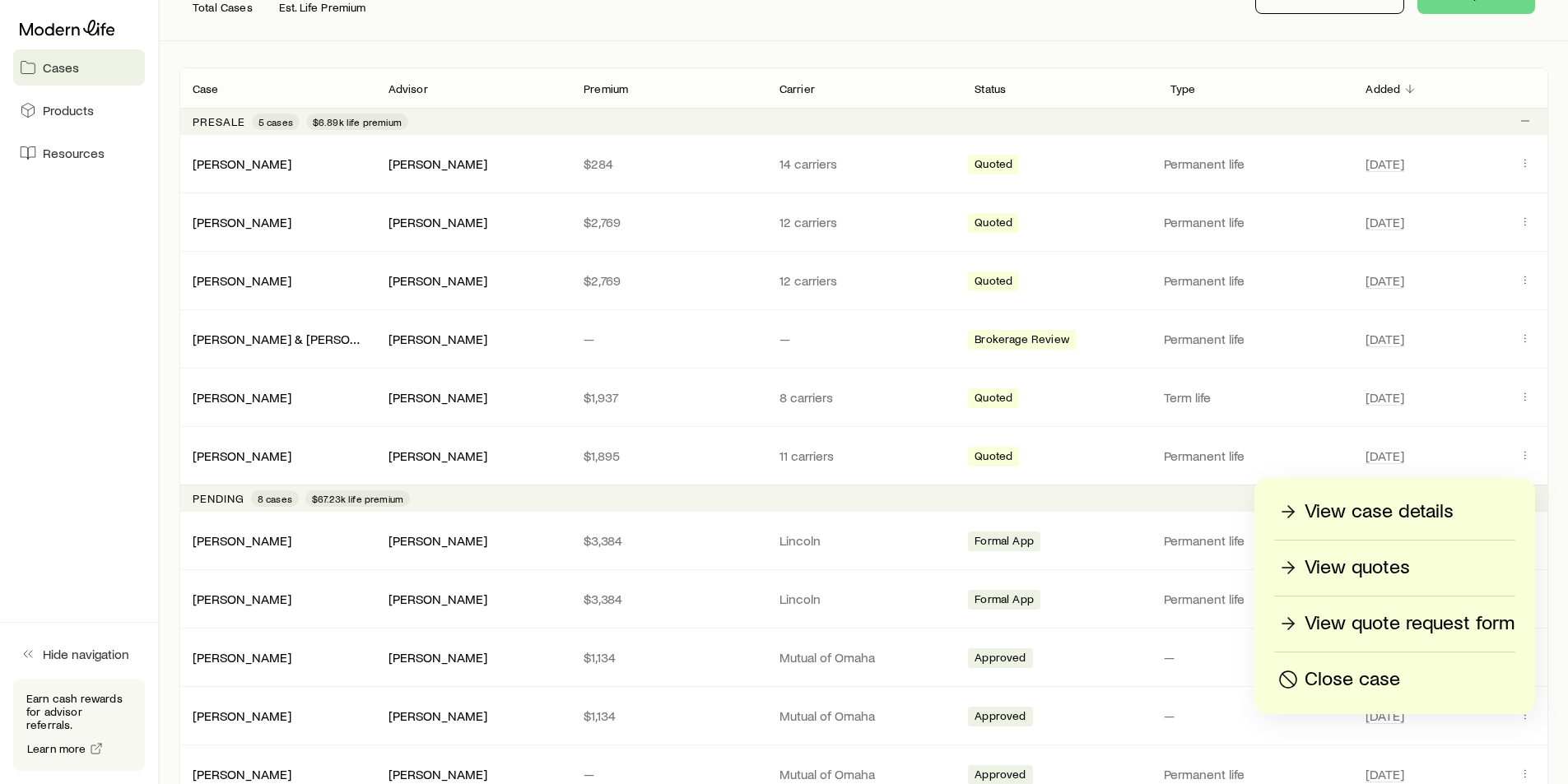
click at [1332, 677] on p "Close case" at bounding box center [1352, 679] width 95 height 27
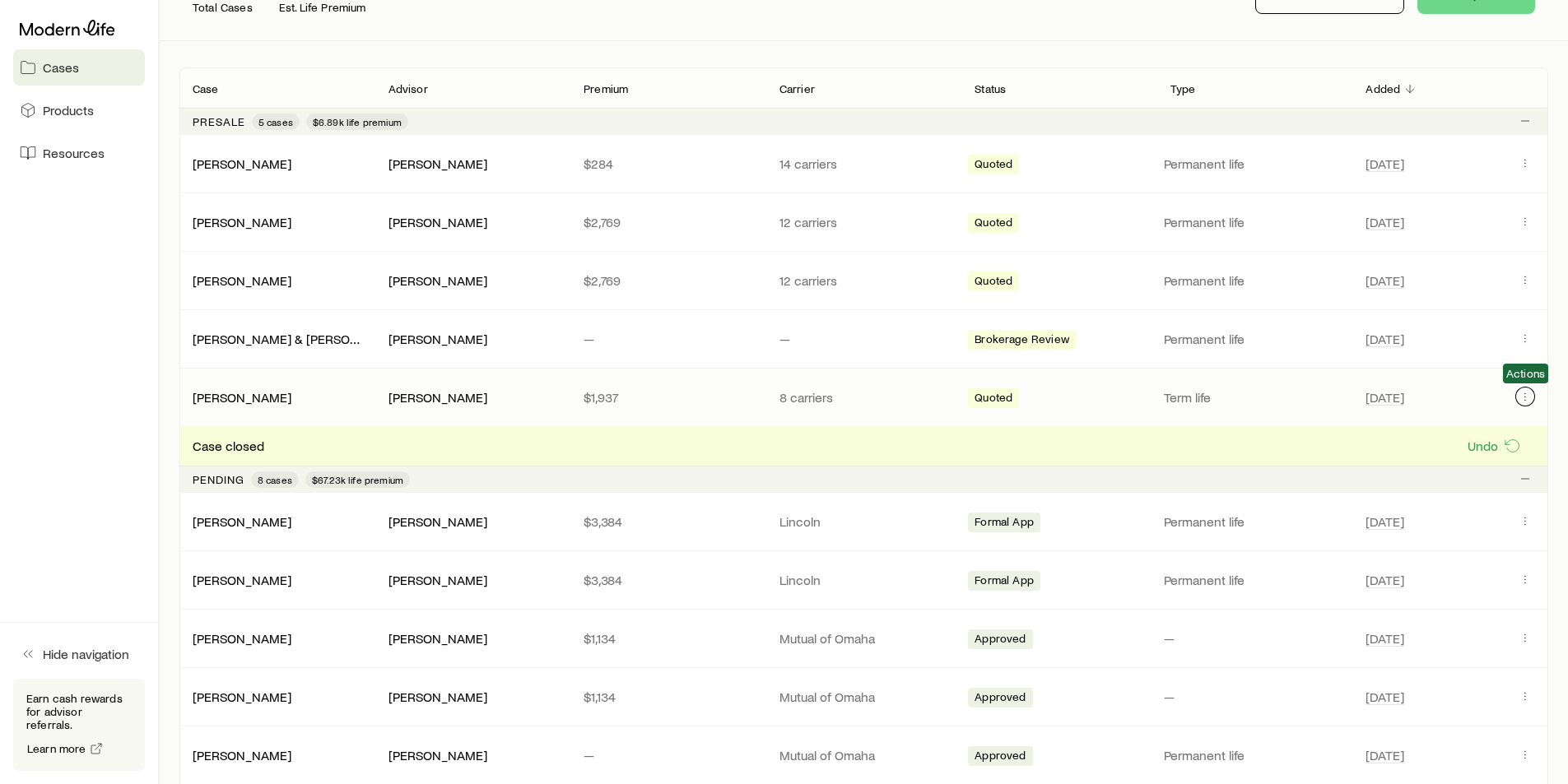
click at [1528, 395] on icon "Client cases" at bounding box center [1524, 396] width 13 height 13
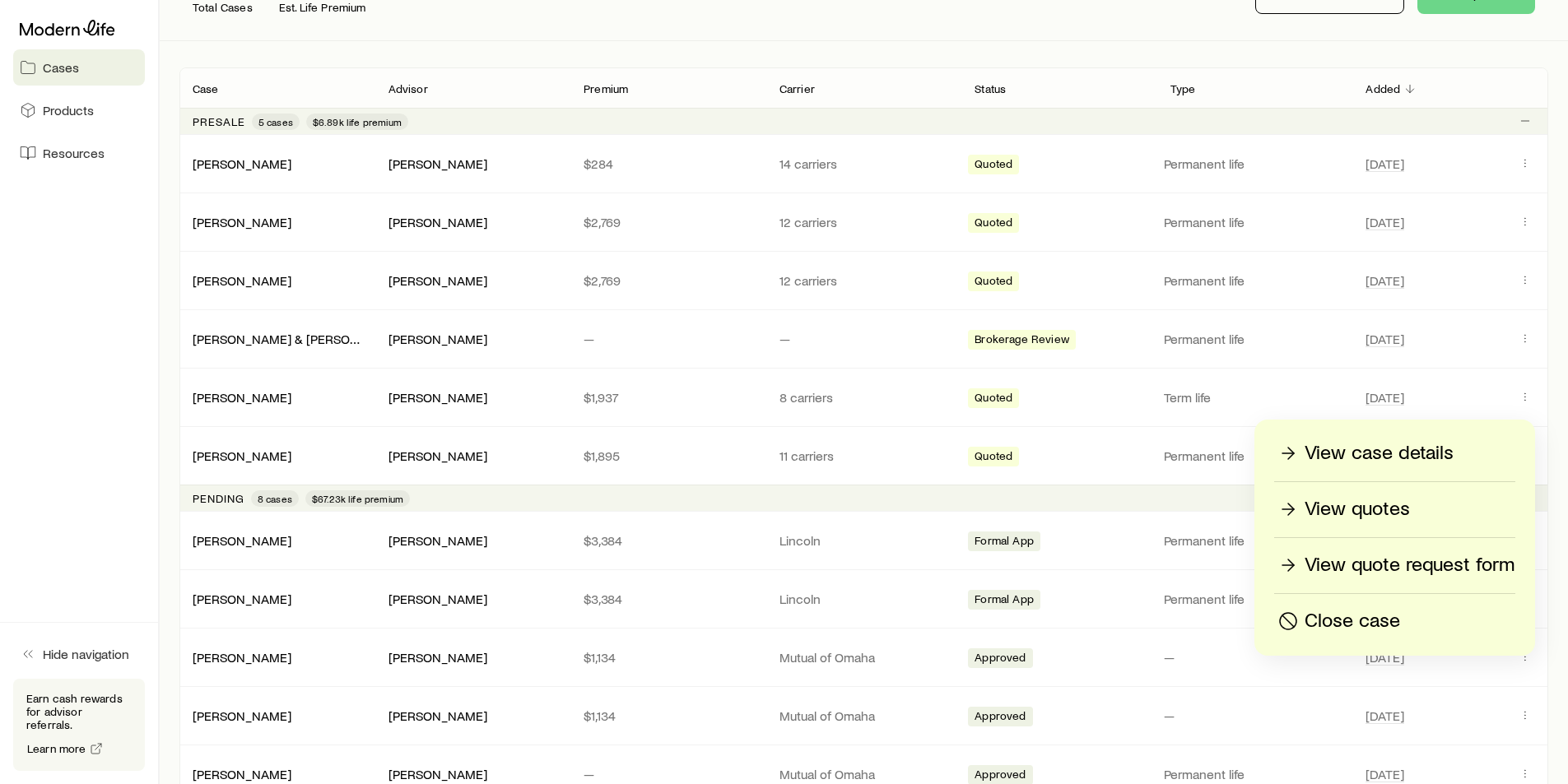
click at [1362, 622] on p "Close case" at bounding box center [1352, 621] width 95 height 27
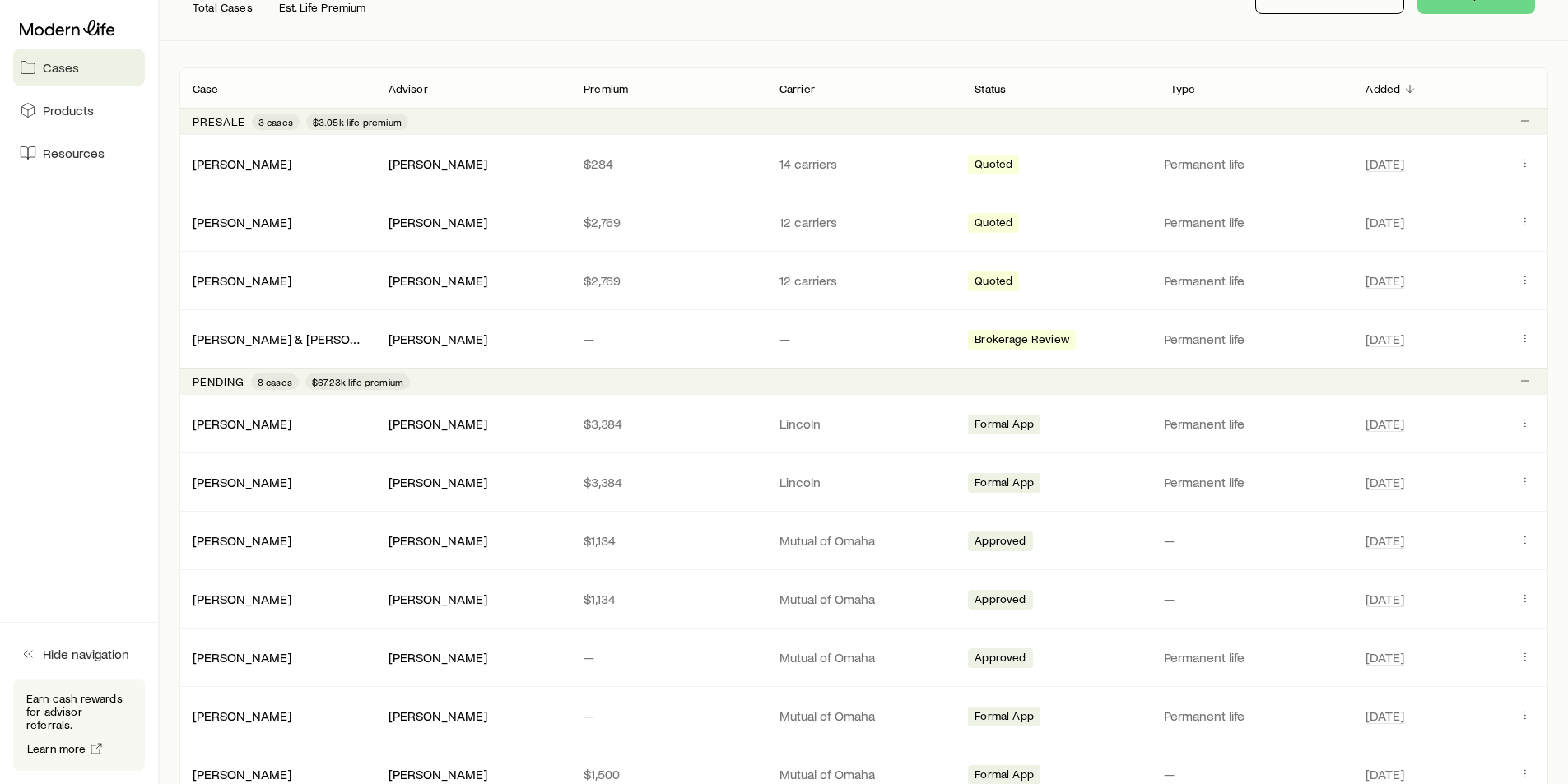
click at [1532, 395] on div "Gineman, Robert Justin Seivert $3,384 Lincoln Formal App Permanent life Aug 1" at bounding box center [864, 423] width 1368 height 58
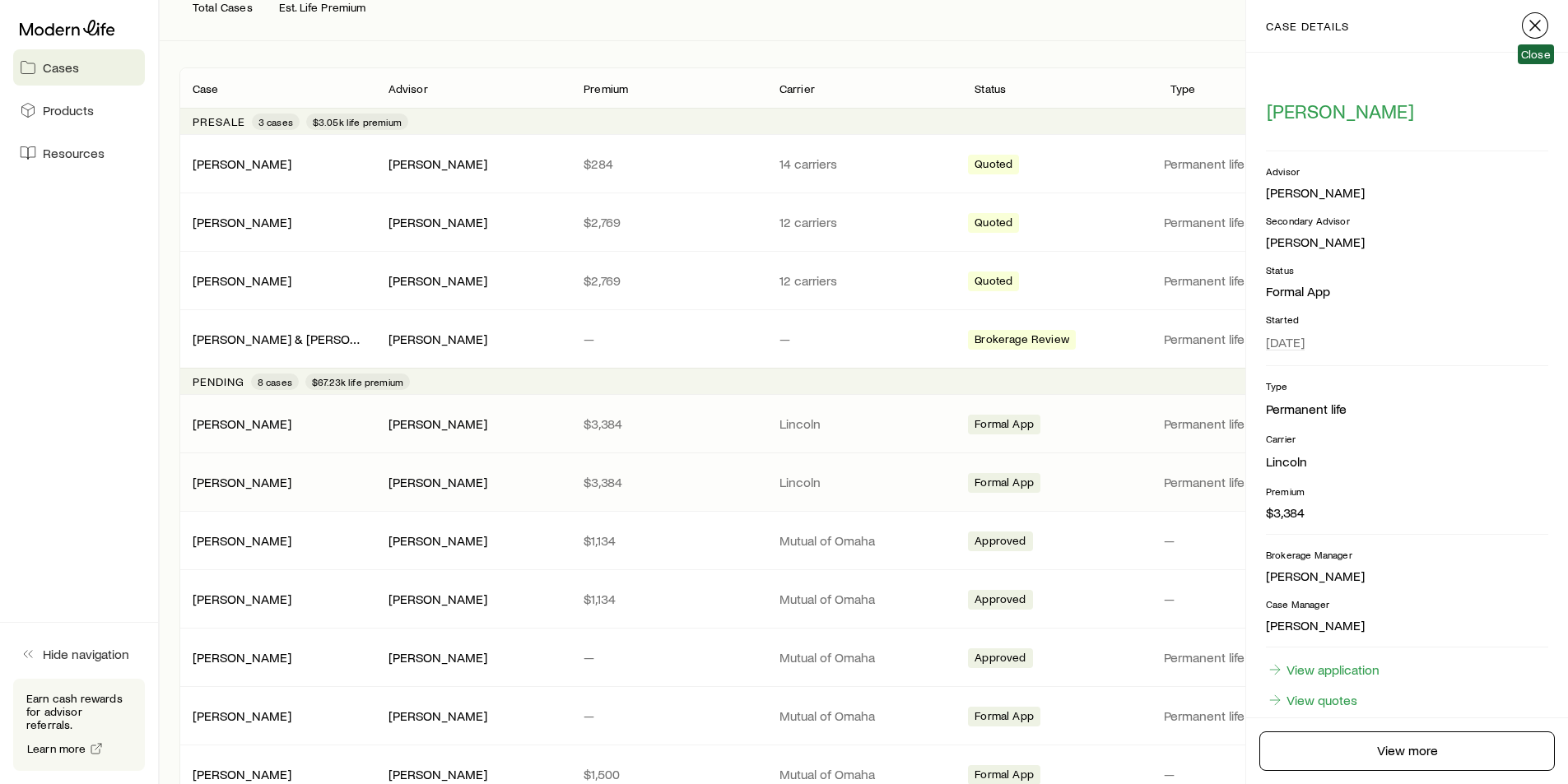
click at [1535, 26] on line "button" at bounding box center [1534, 25] width 9 height 9
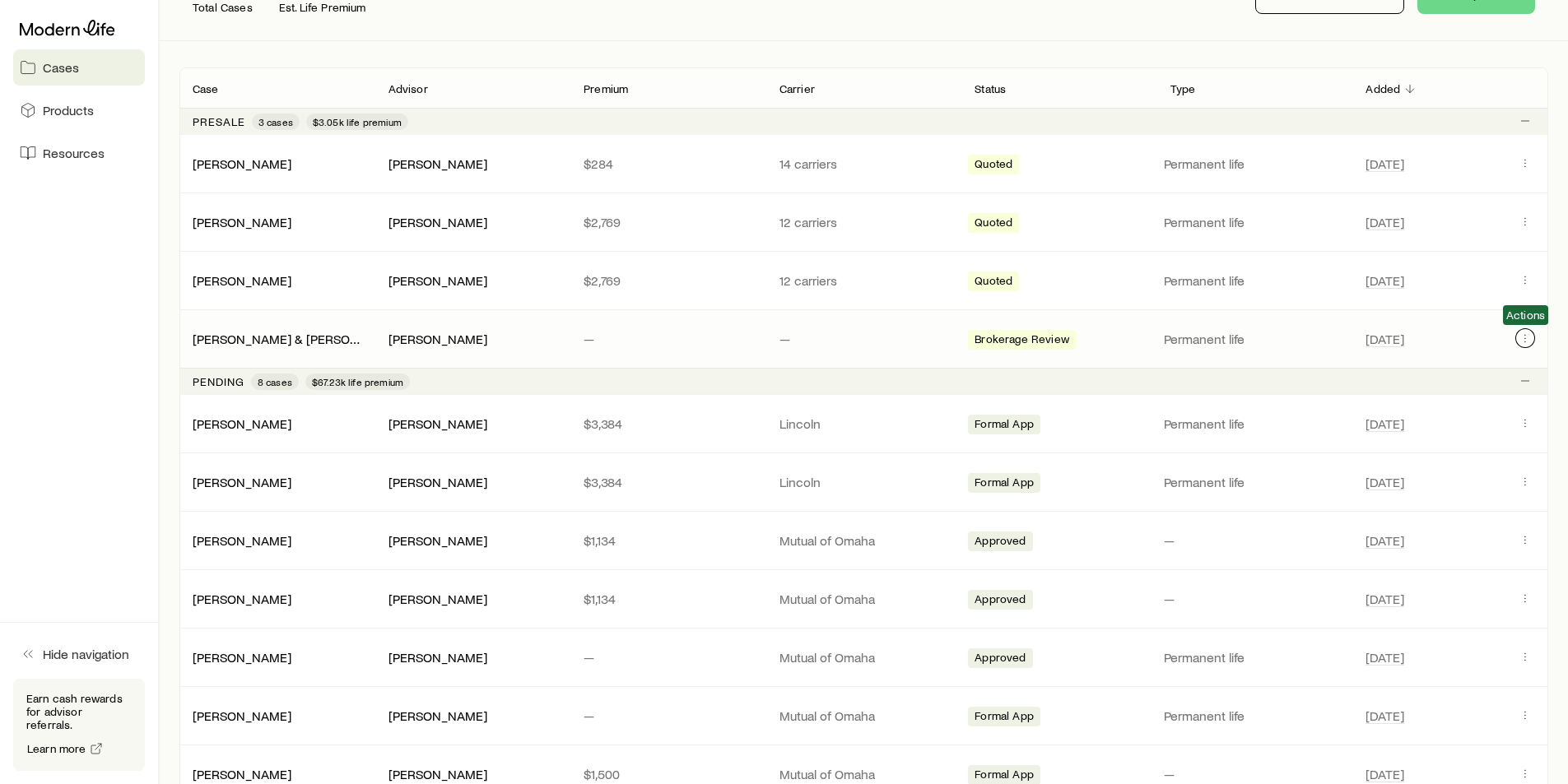
click at [1518, 336] on icon "Client cases" at bounding box center [1524, 338] width 13 height 13
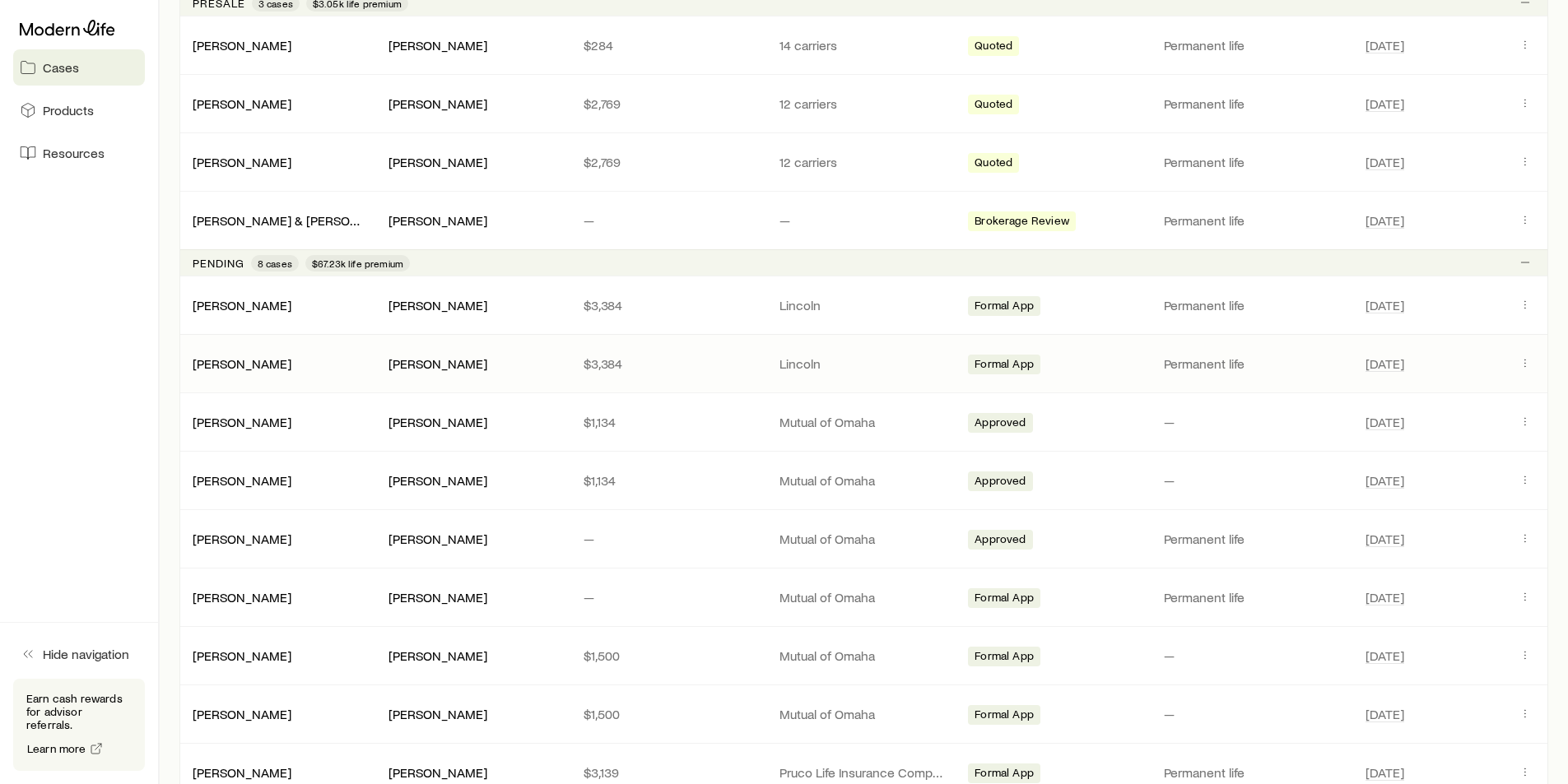
scroll to position [0, 0]
